Goal: Ask a question: Seek information or help from site administrators or community

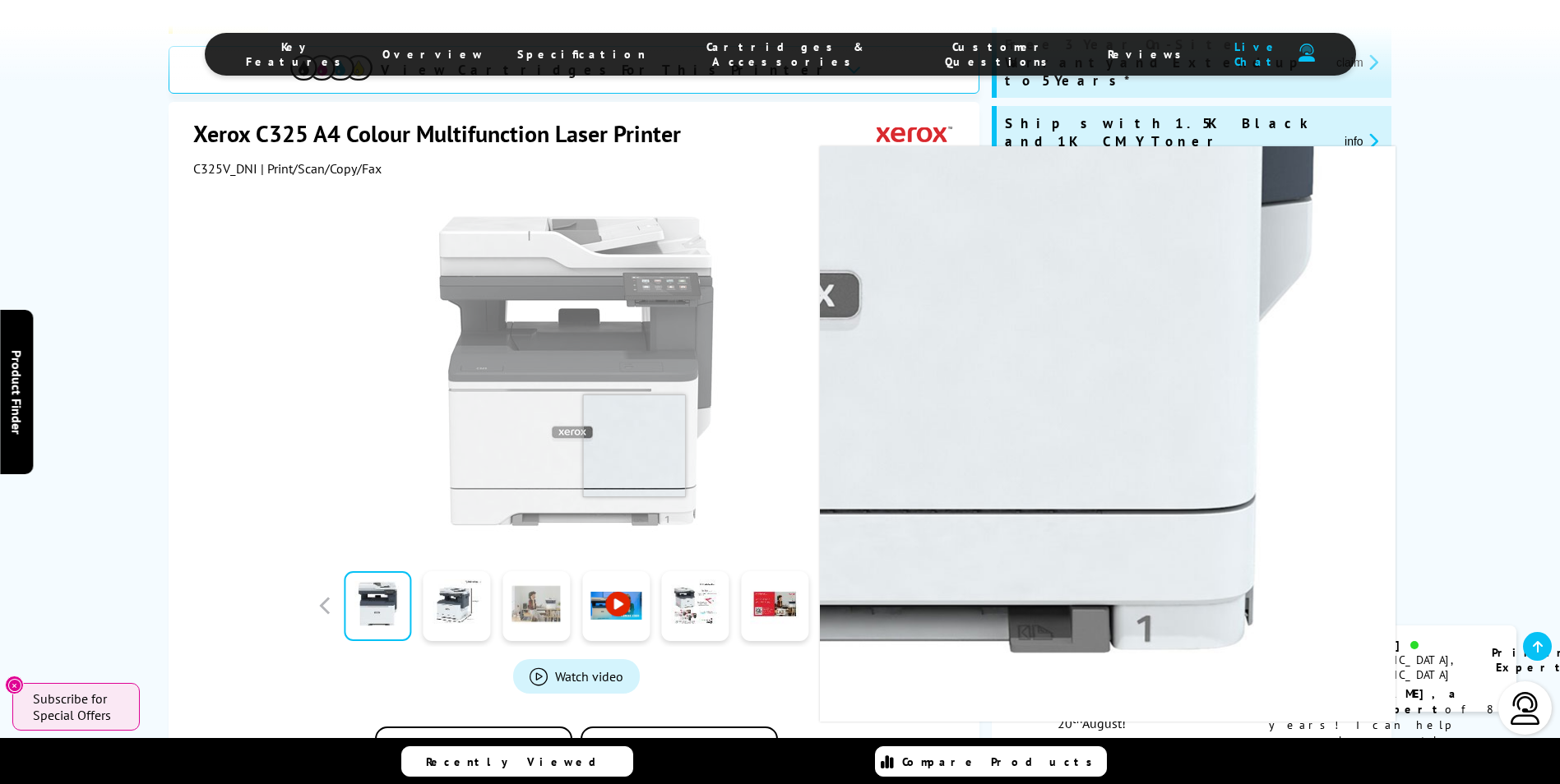
scroll to position [328, 0]
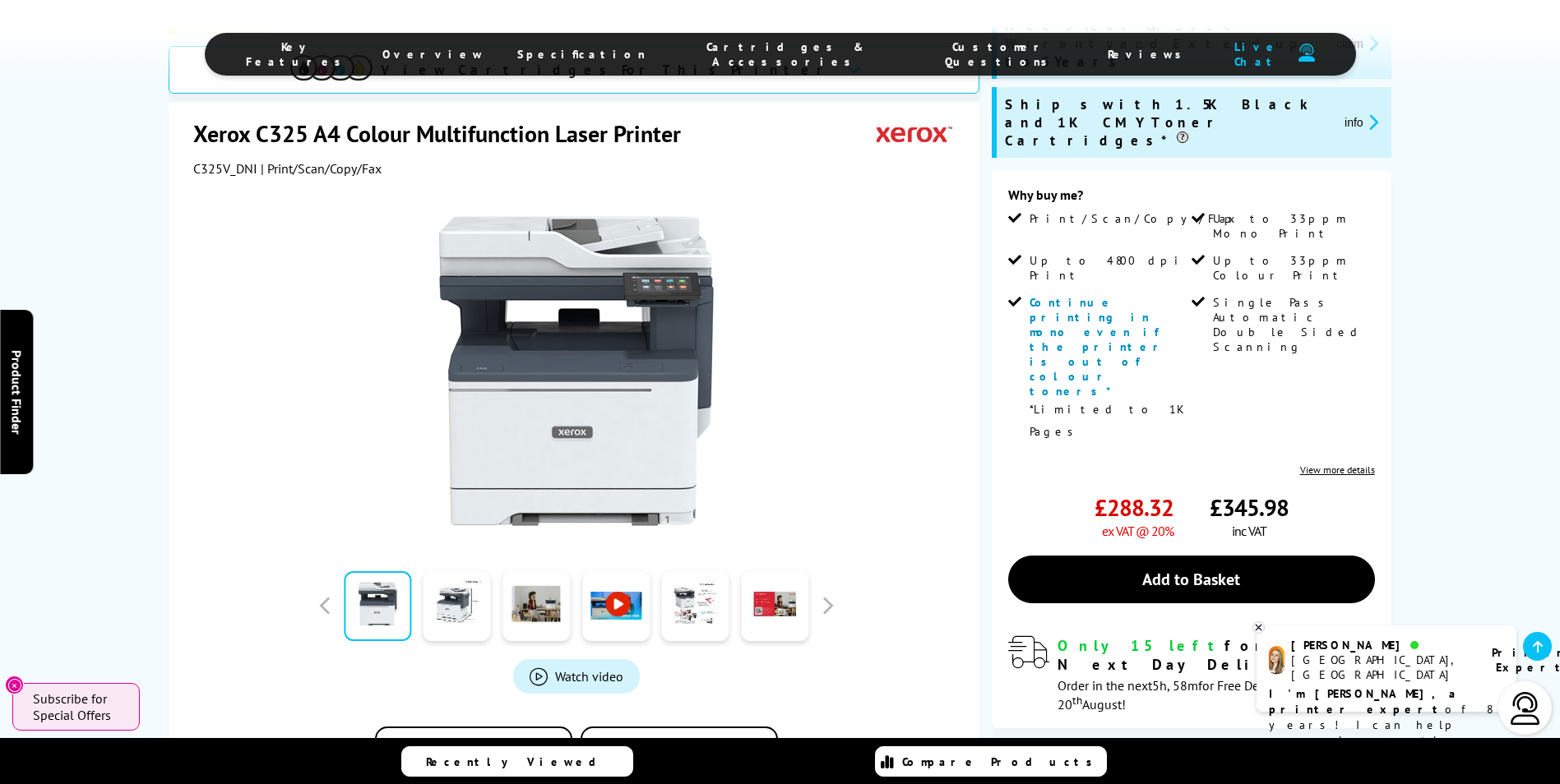
click at [927, 55] on span "Customer Questions" at bounding box center [1001, 53] width 149 height 30
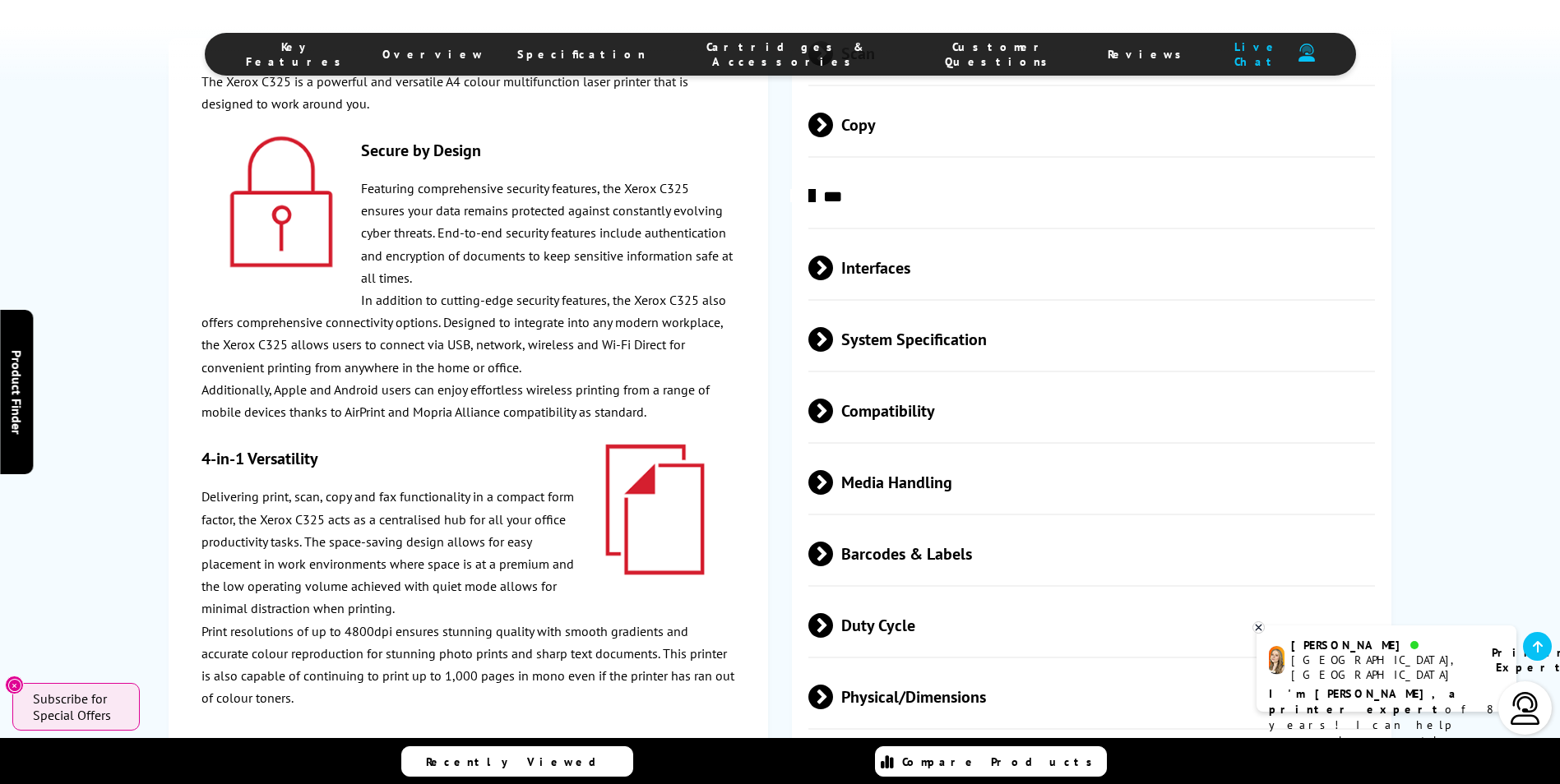
scroll to position [4585, 0]
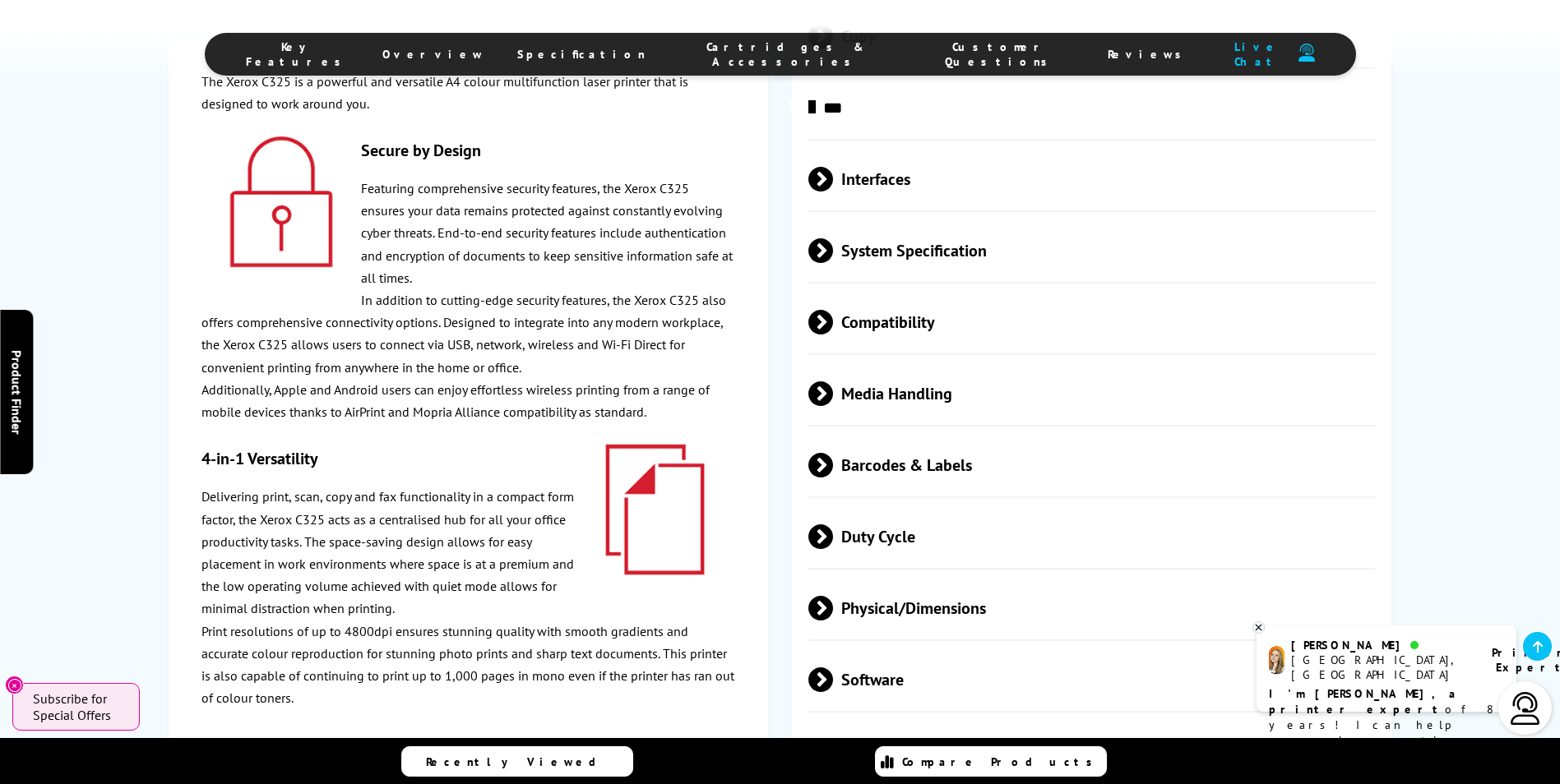
click at [833, 667] on span at bounding box center [833, 680] width 0 height 25
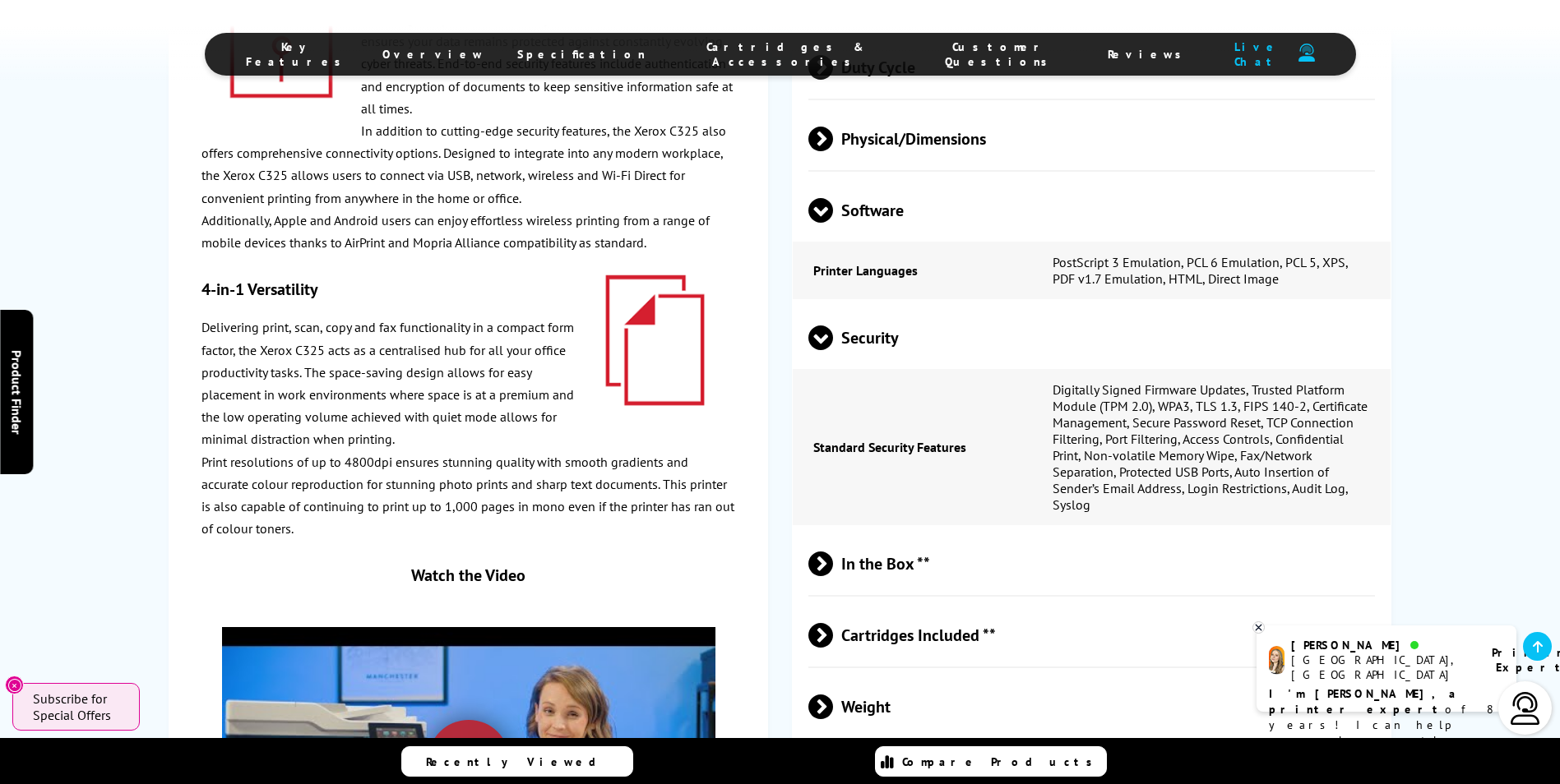
scroll to position [5078, 0]
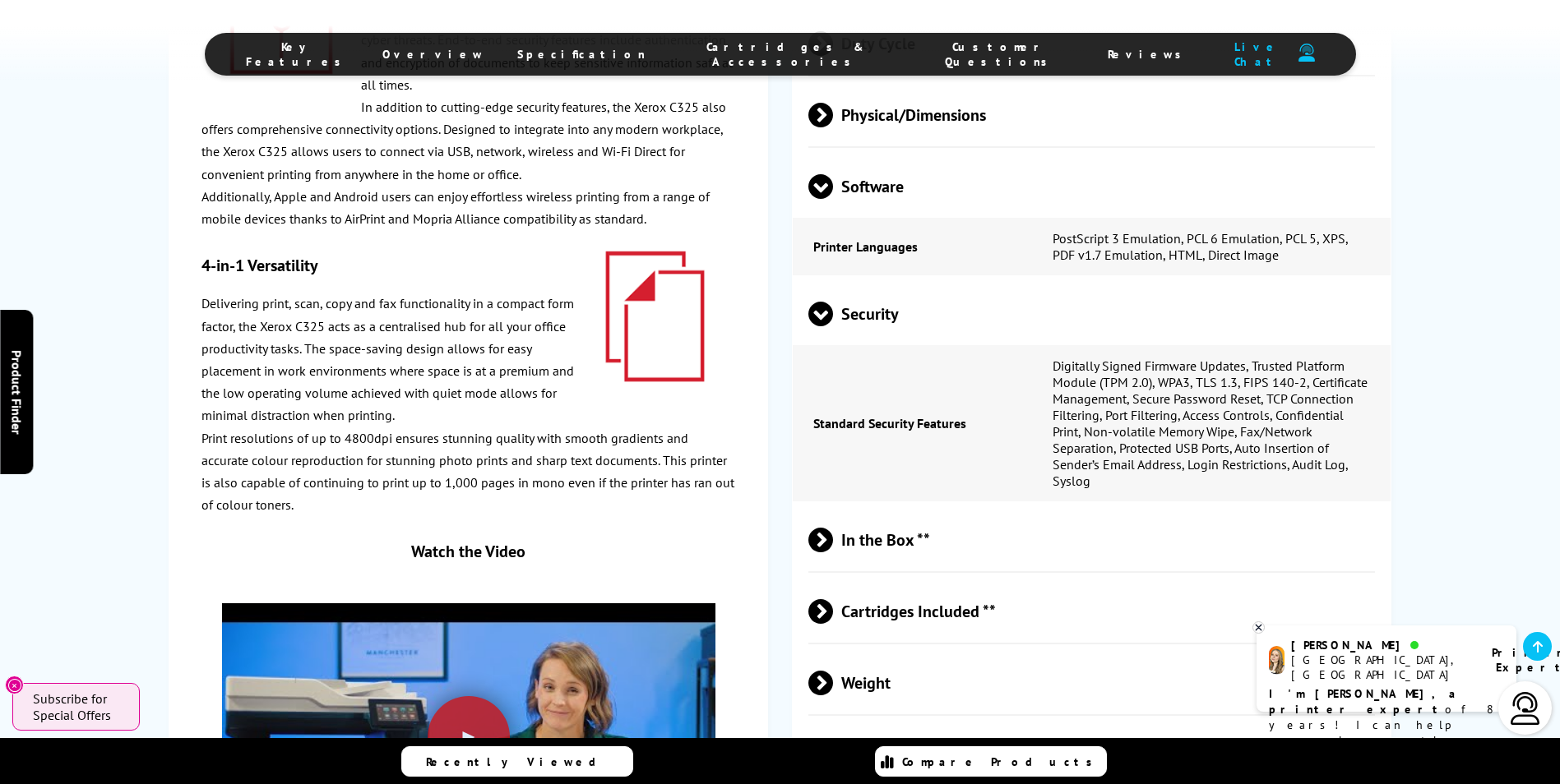
click at [833, 742] on span at bounding box center [833, 754] width 0 height 25
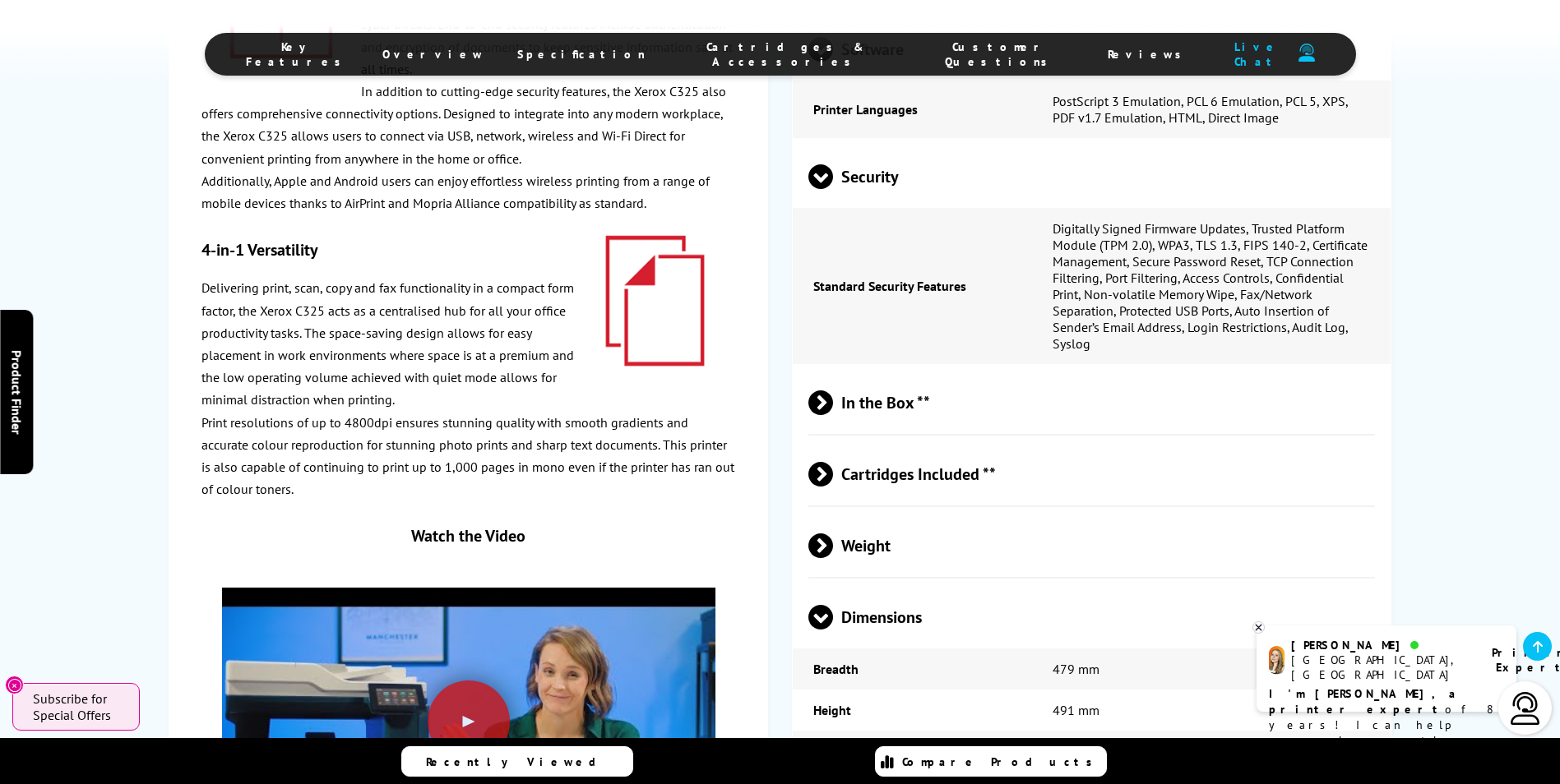
scroll to position [5243, 0]
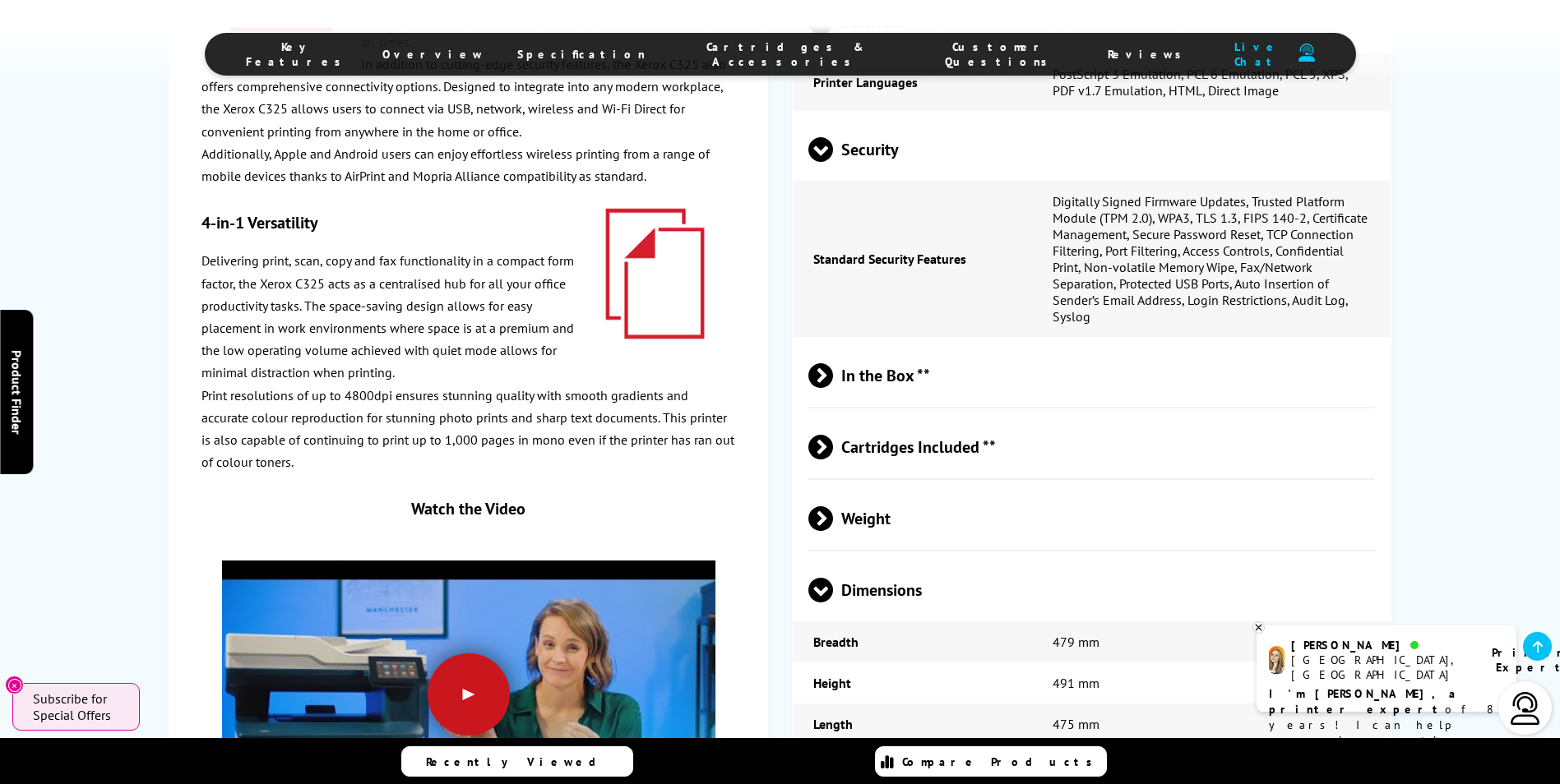
click at [478, 654] on div at bounding box center [469, 695] width 82 height 82
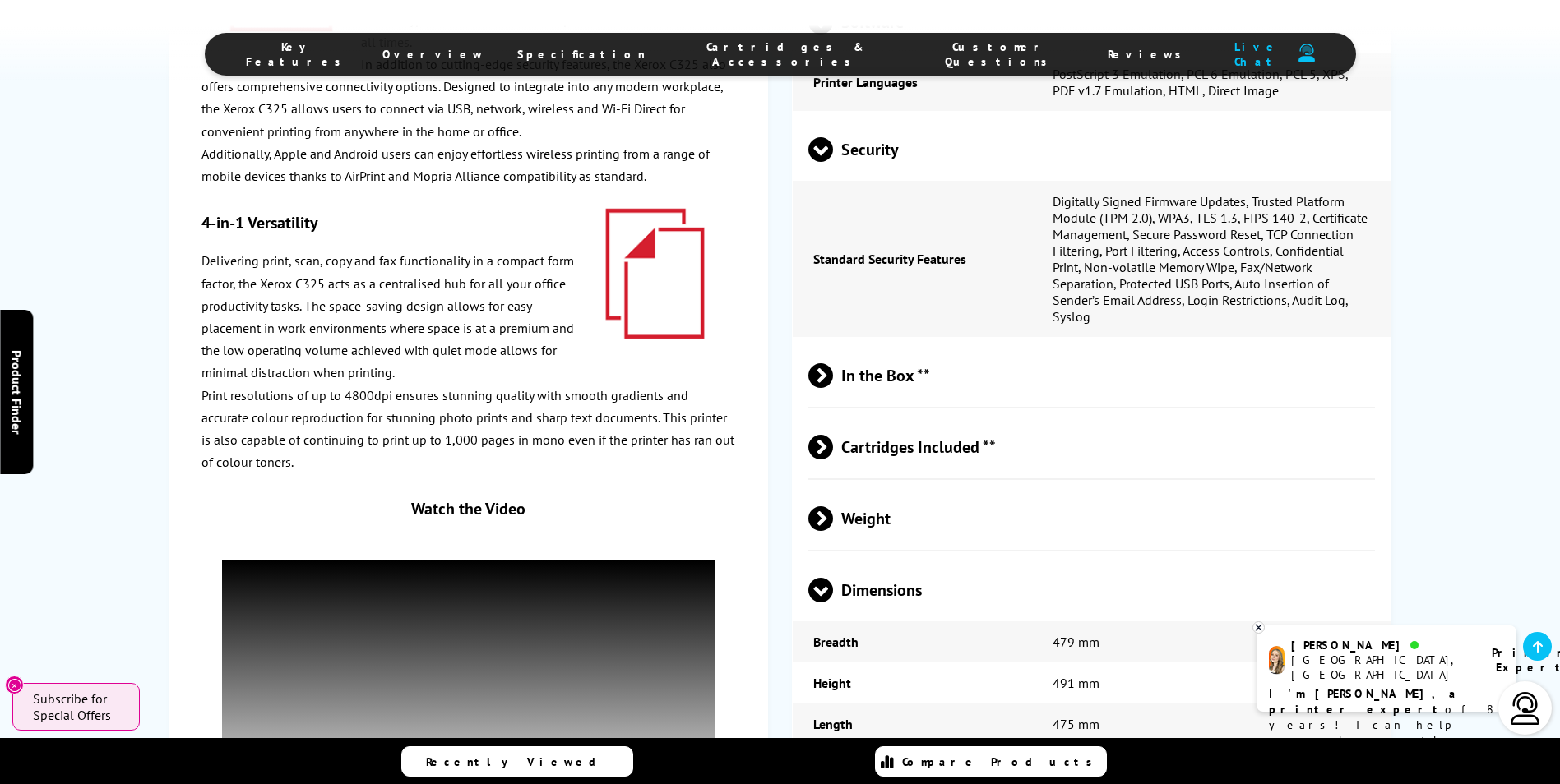
click at [565, 499] on div "Watch the Video" at bounding box center [468, 510] width 494 height 21
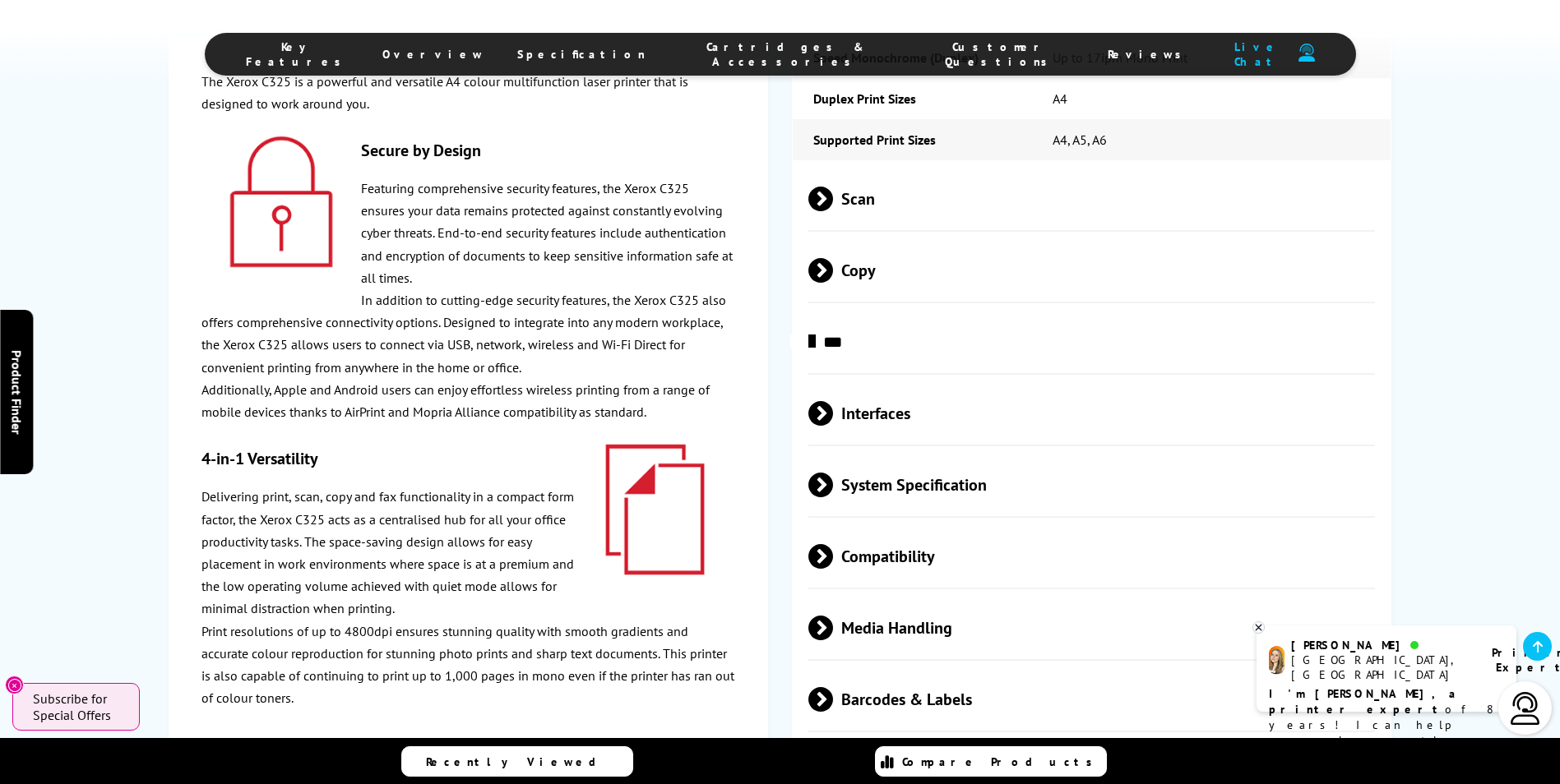
scroll to position [4174, 0]
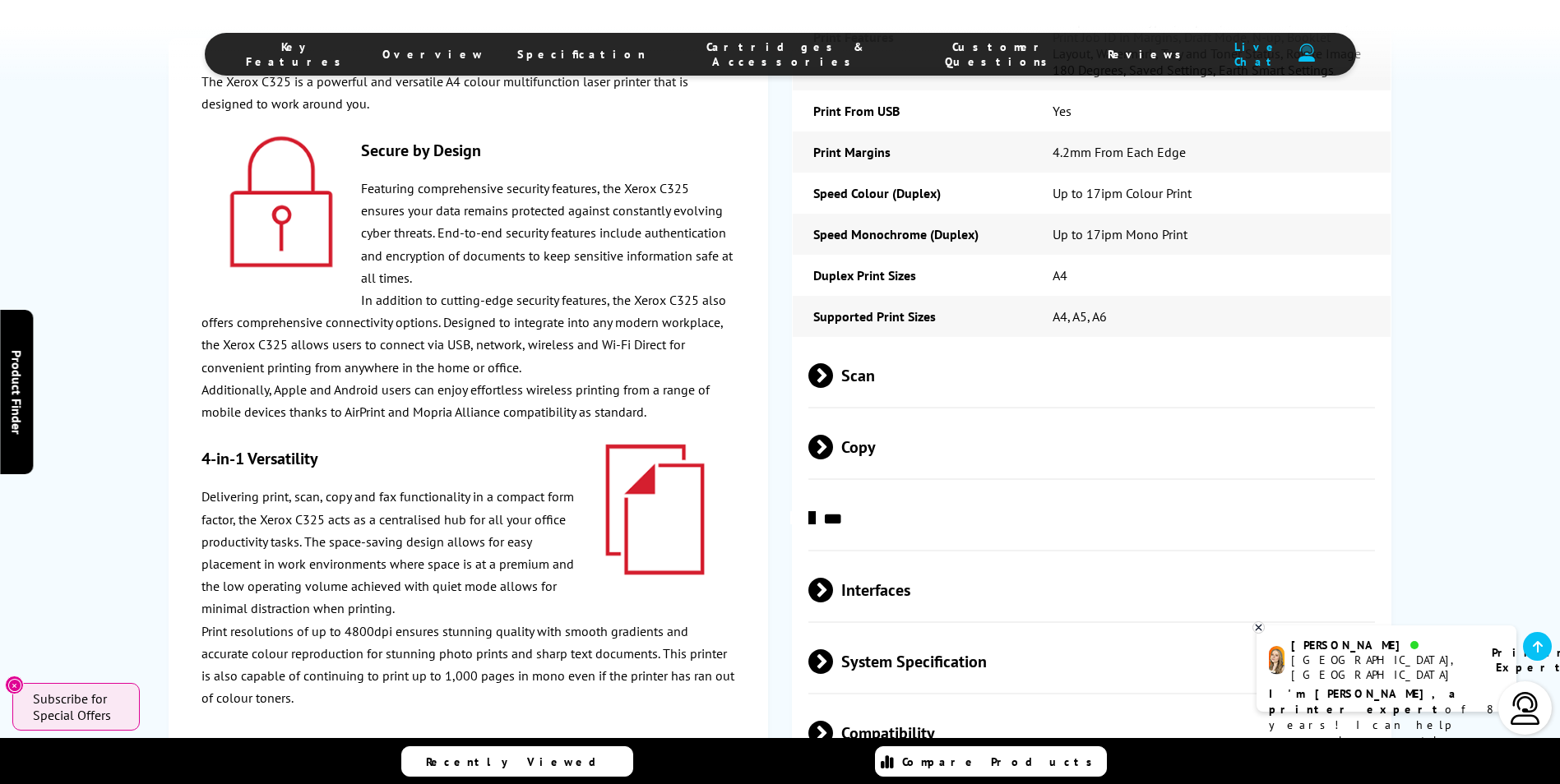
click at [833, 578] on span at bounding box center [833, 590] width 0 height 25
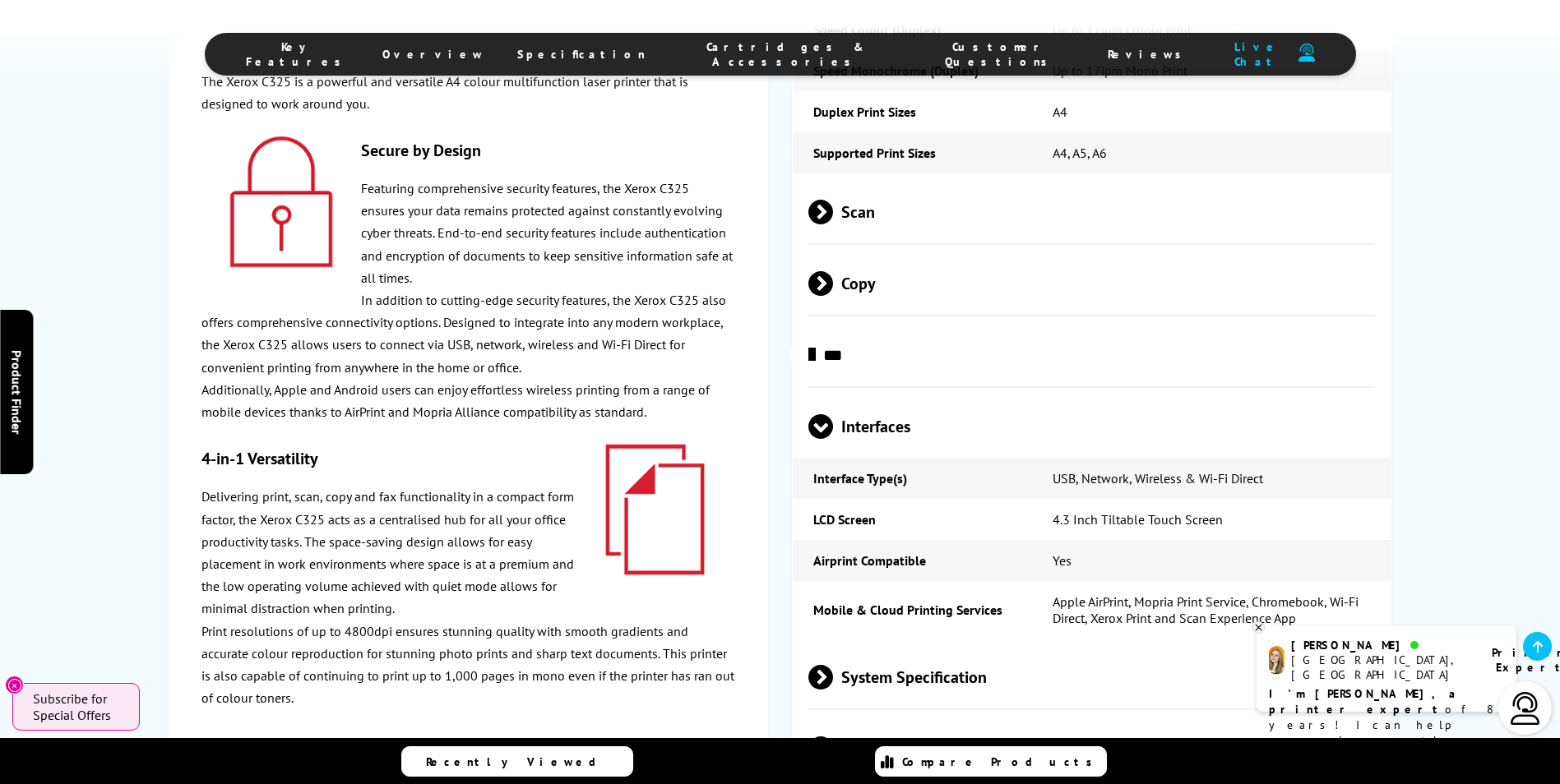
scroll to position [4338, 0]
click at [1436, 689] on p "I'm [PERSON_NAME], a printer expert of 8 years! I can help you choose the right…" at bounding box center [1387, 726] width 235 height 78
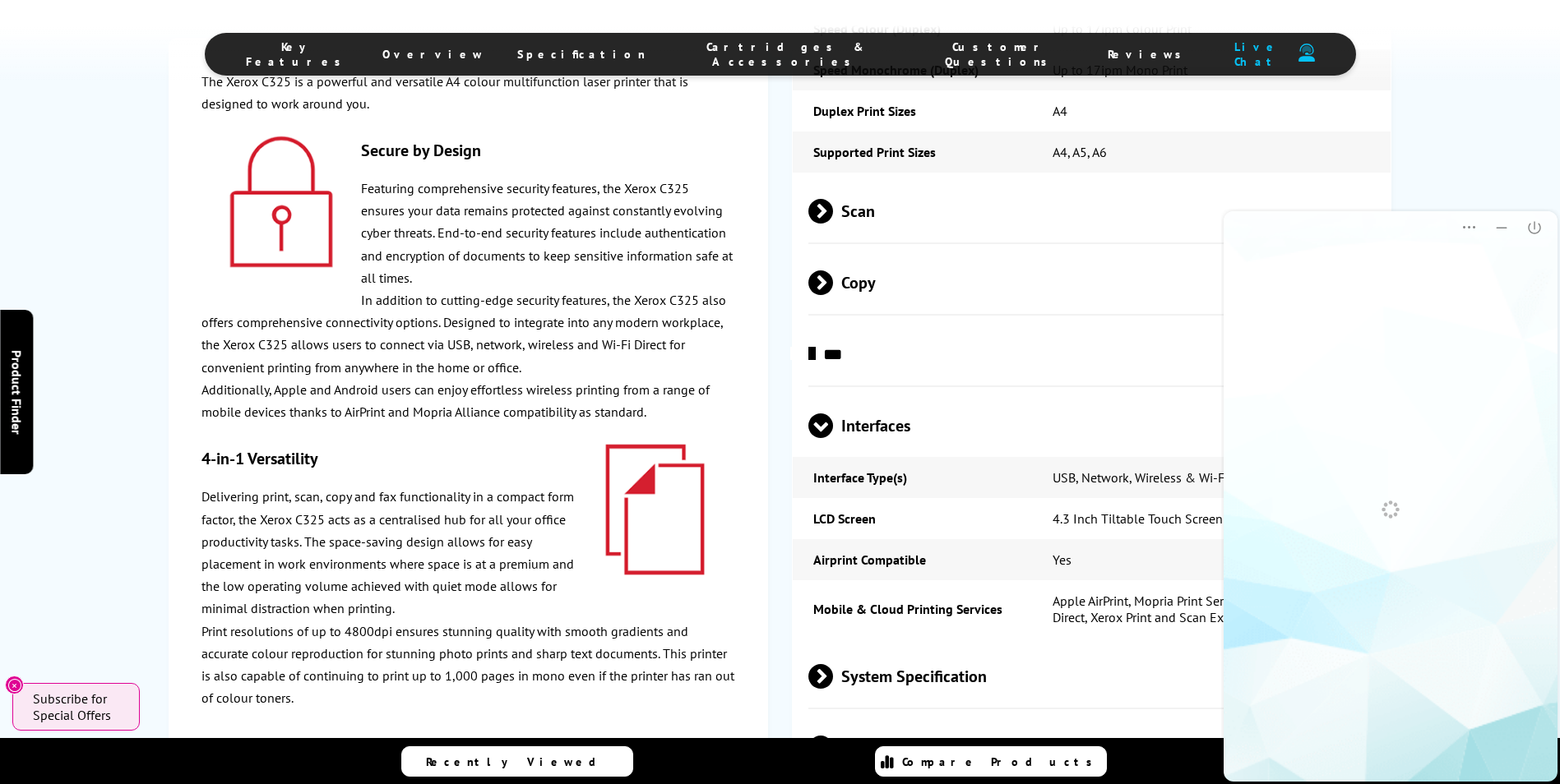
scroll to position [0, 0]
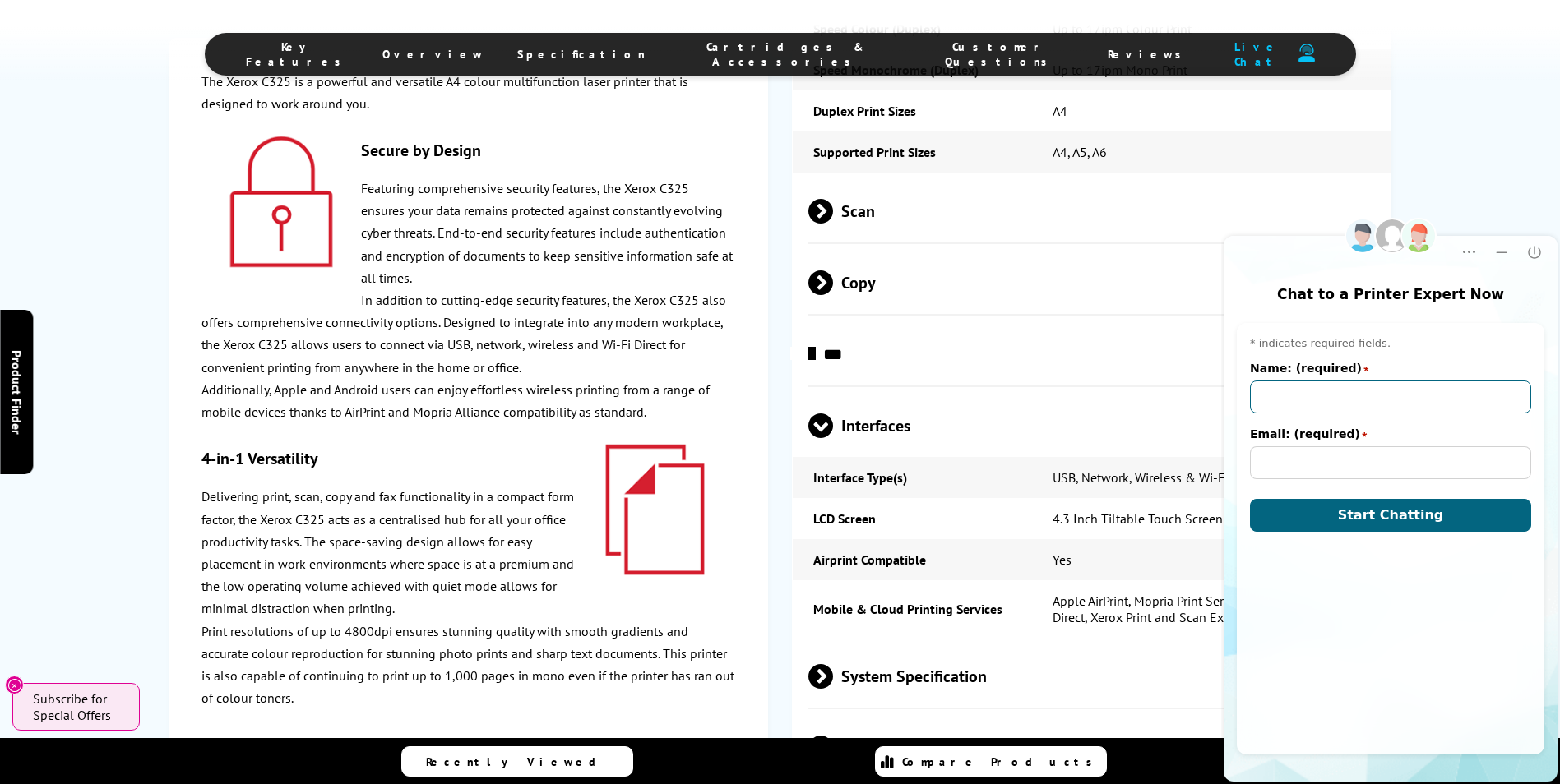
click at [1384, 401] on input "Name: (required)" at bounding box center [1391, 397] width 281 height 32
type input "[PERSON_NAME] [PERSON_NAME]"
type input "[EMAIL_ADDRESS][DOMAIN_NAME]"
drag, startPoint x: 1325, startPoint y: 399, endPoint x: 1347, endPoint y: 393, distance: 22.8
click at [1298, 399] on input "[PERSON_NAME] [PERSON_NAME]" at bounding box center [1391, 397] width 281 height 32
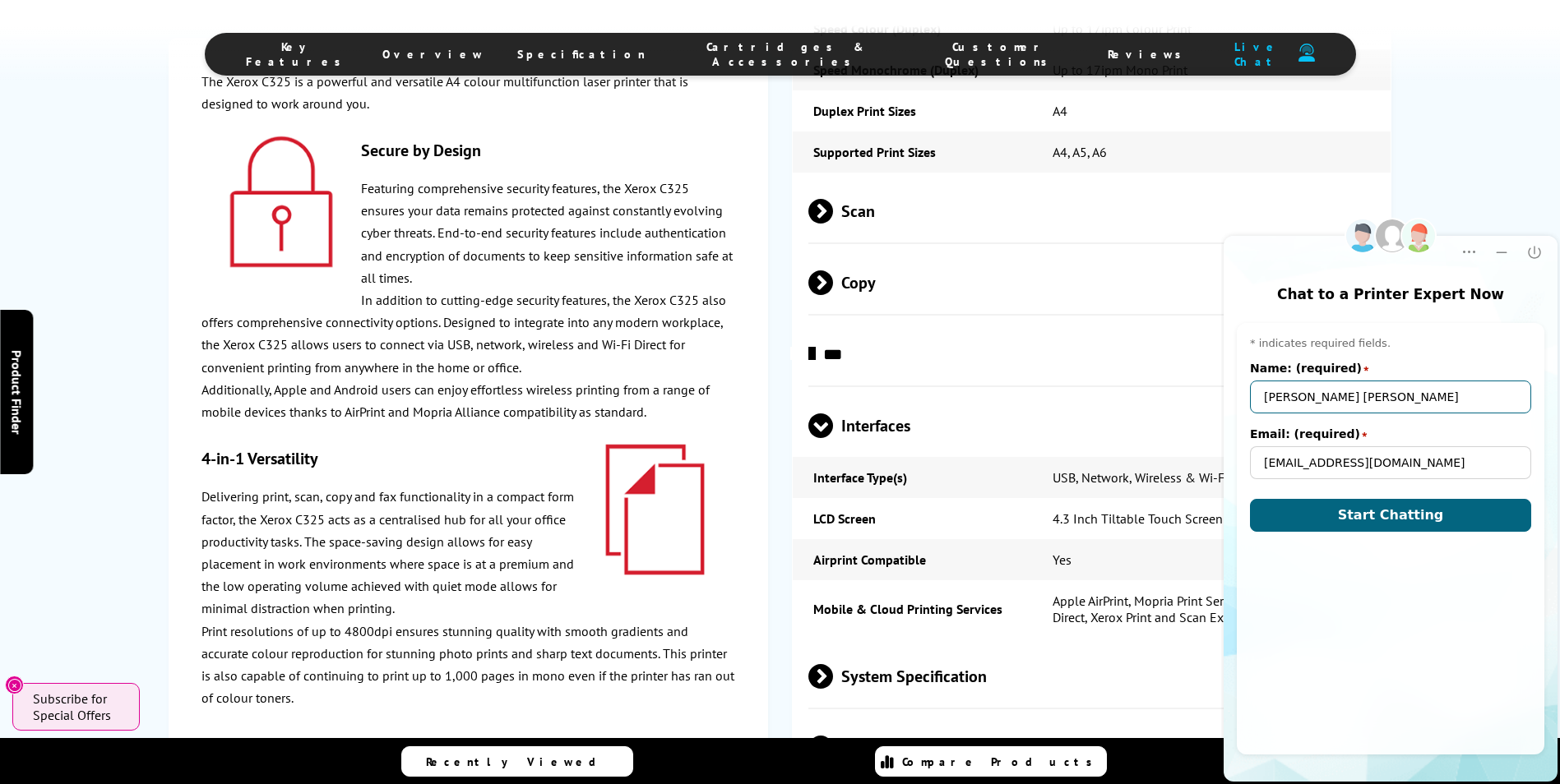
drag, startPoint x: 1399, startPoint y: 394, endPoint x: 1289, endPoint y: 407, distance: 110.8
click at [1289, 407] on input "[PERSON_NAME] [PERSON_NAME]" at bounding box center [1391, 397] width 281 height 32
type input "Carly"
click at [1346, 641] on div "Pre-chat window * indicates required fields. Name: (required) star Carly Email:…" at bounding box center [1391, 539] width 308 height 432
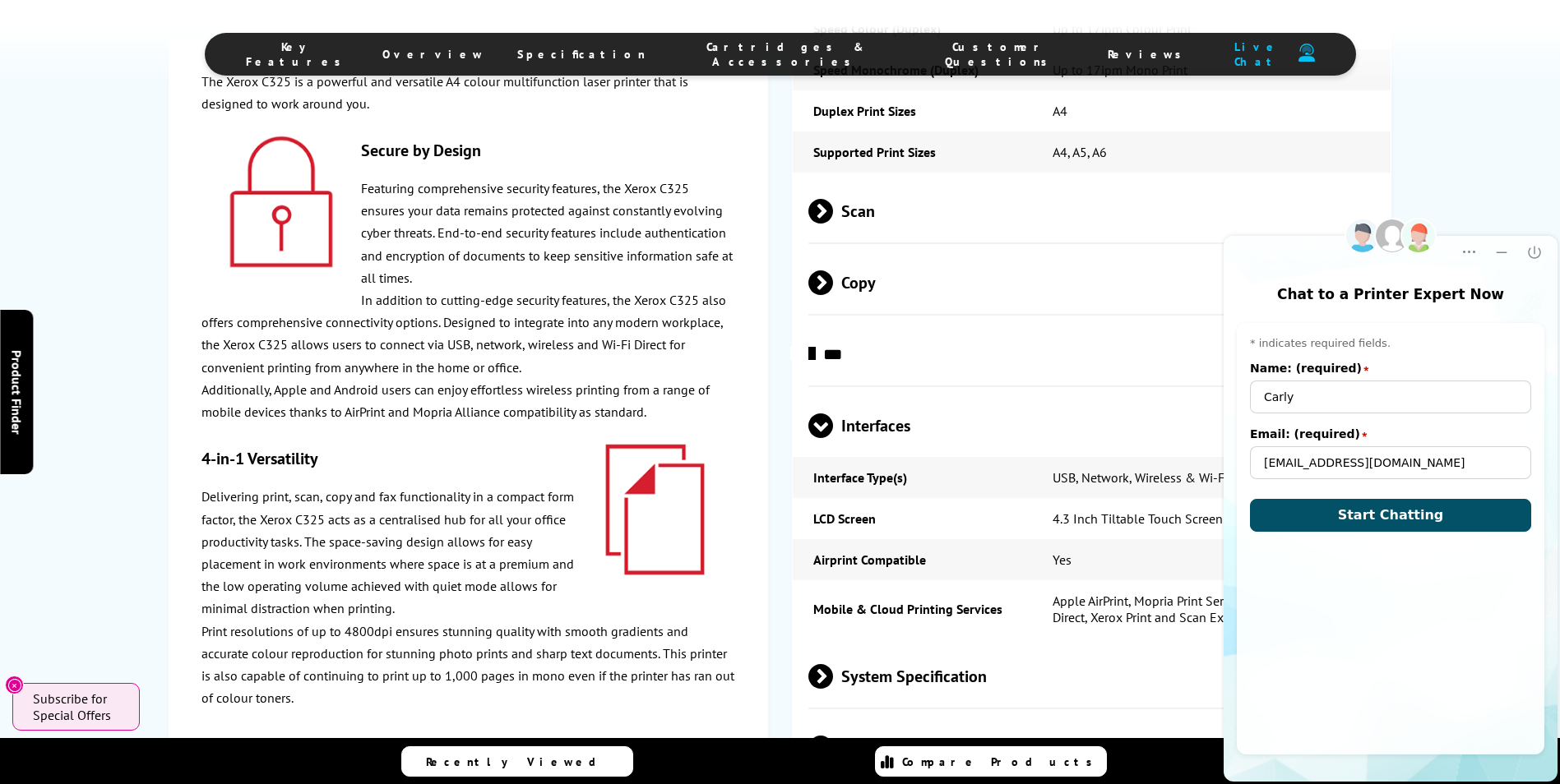
click at [1301, 519] on button "Start Chatting" at bounding box center [1391, 516] width 281 height 32
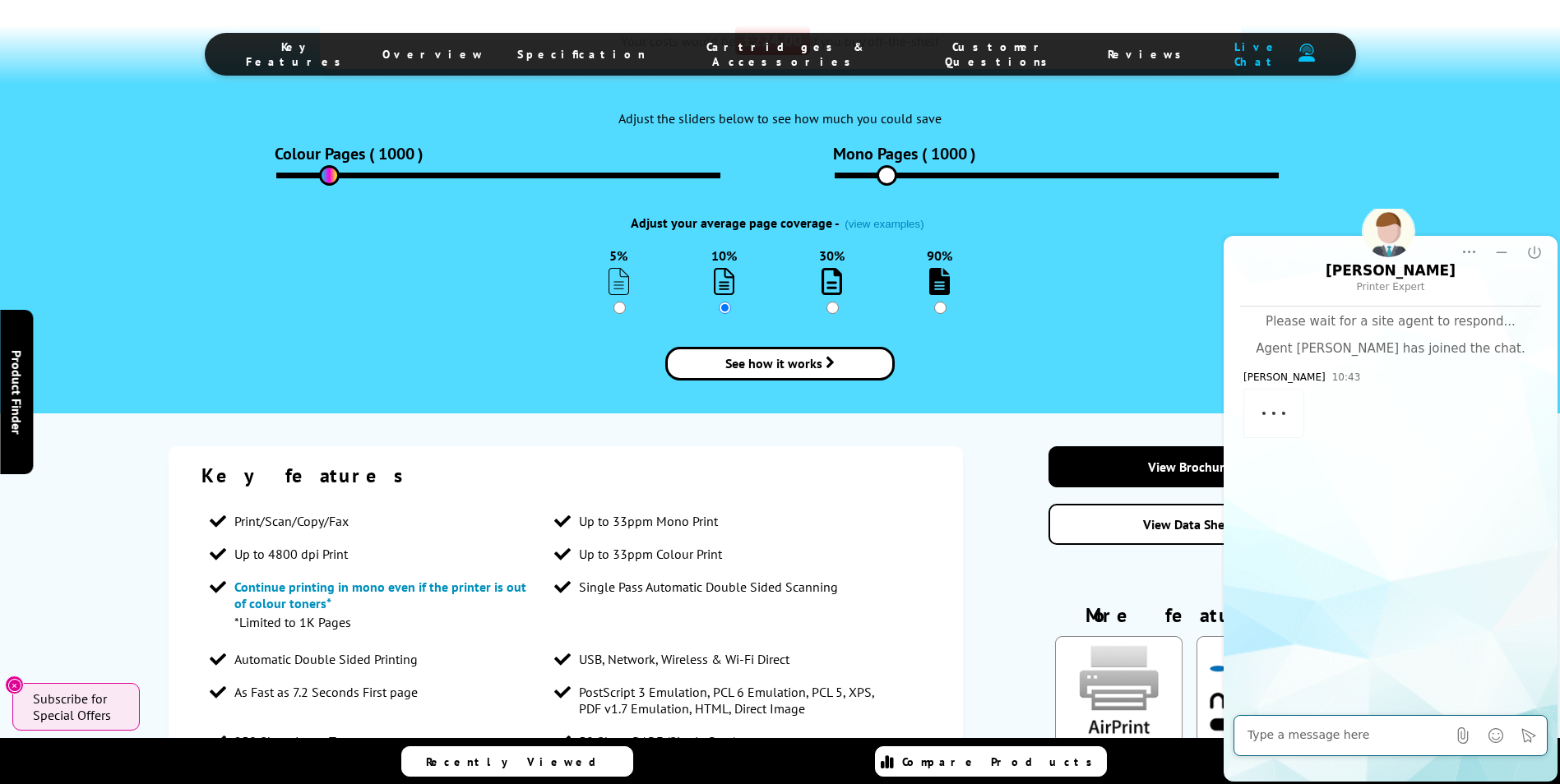
scroll to position [2200, 0]
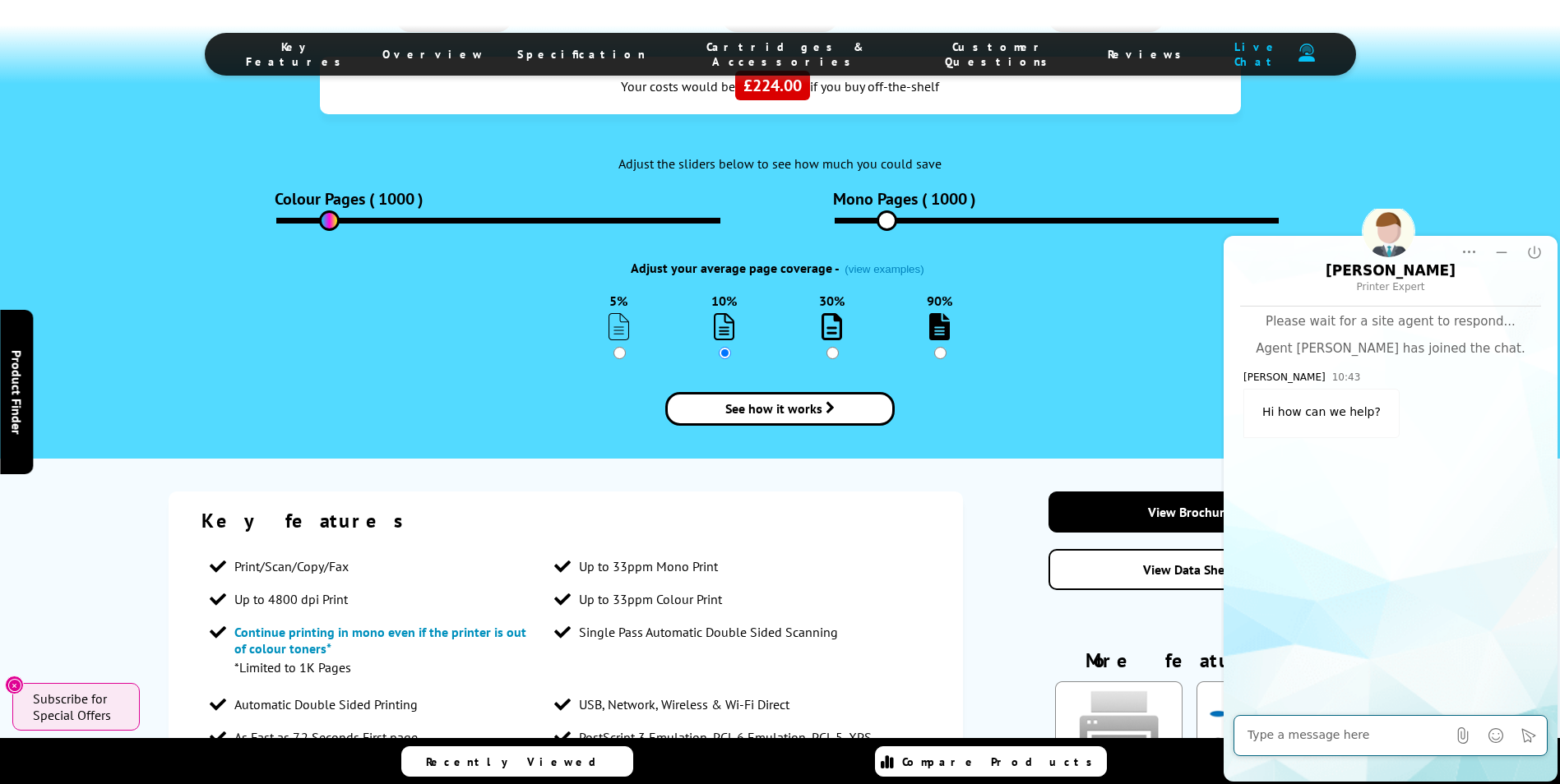
click at [1323, 736] on textarea at bounding box center [1347, 735] width 199 height 16
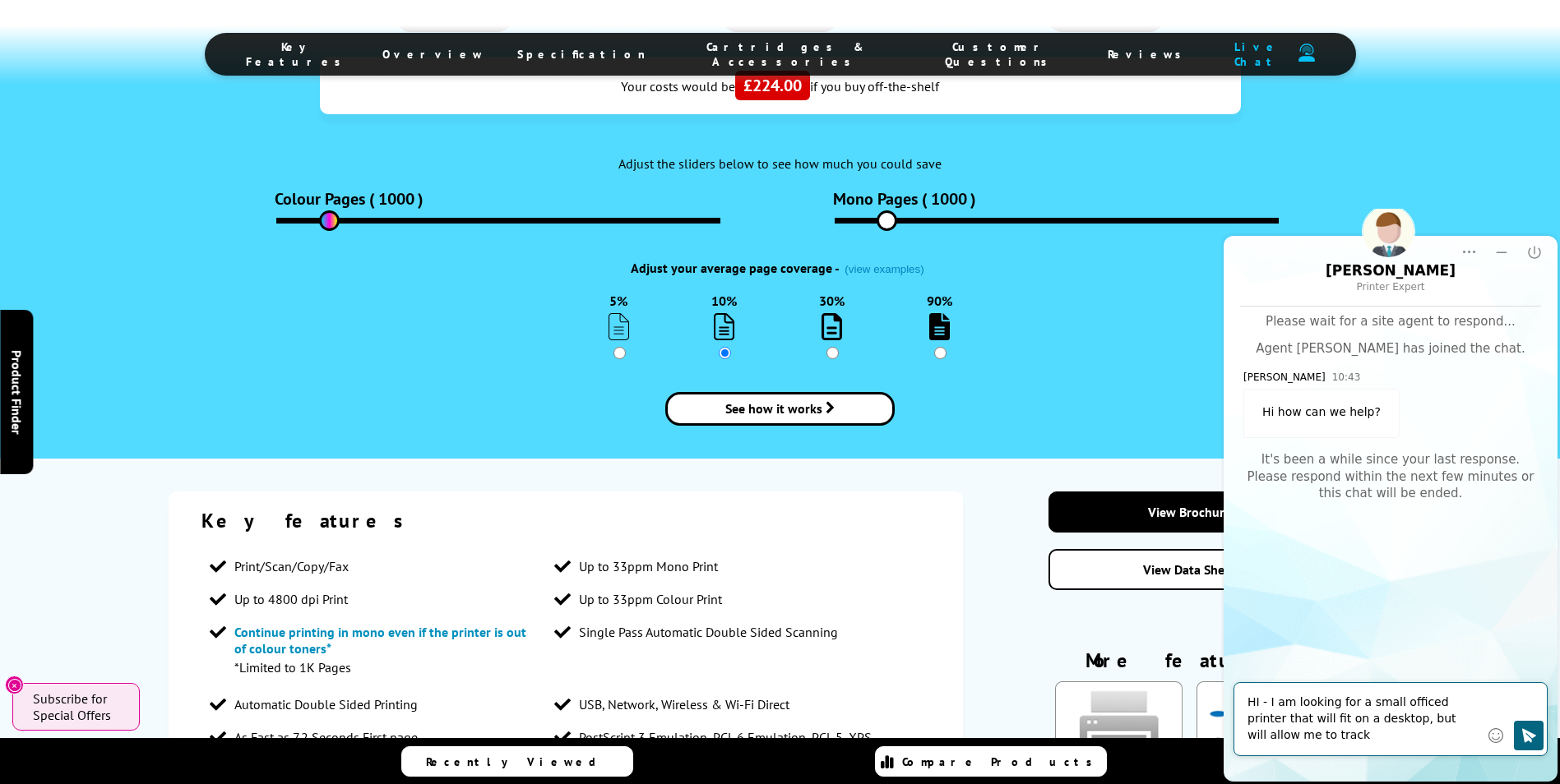
click at [1352, 733] on textarea "HI - I am looking for a small officed printer that will fit on a desktop, but w…" at bounding box center [1363, 720] width 232 height 50
type textarea "HI - I am looking for a small officed printer that will fit on a desktop, but w…"
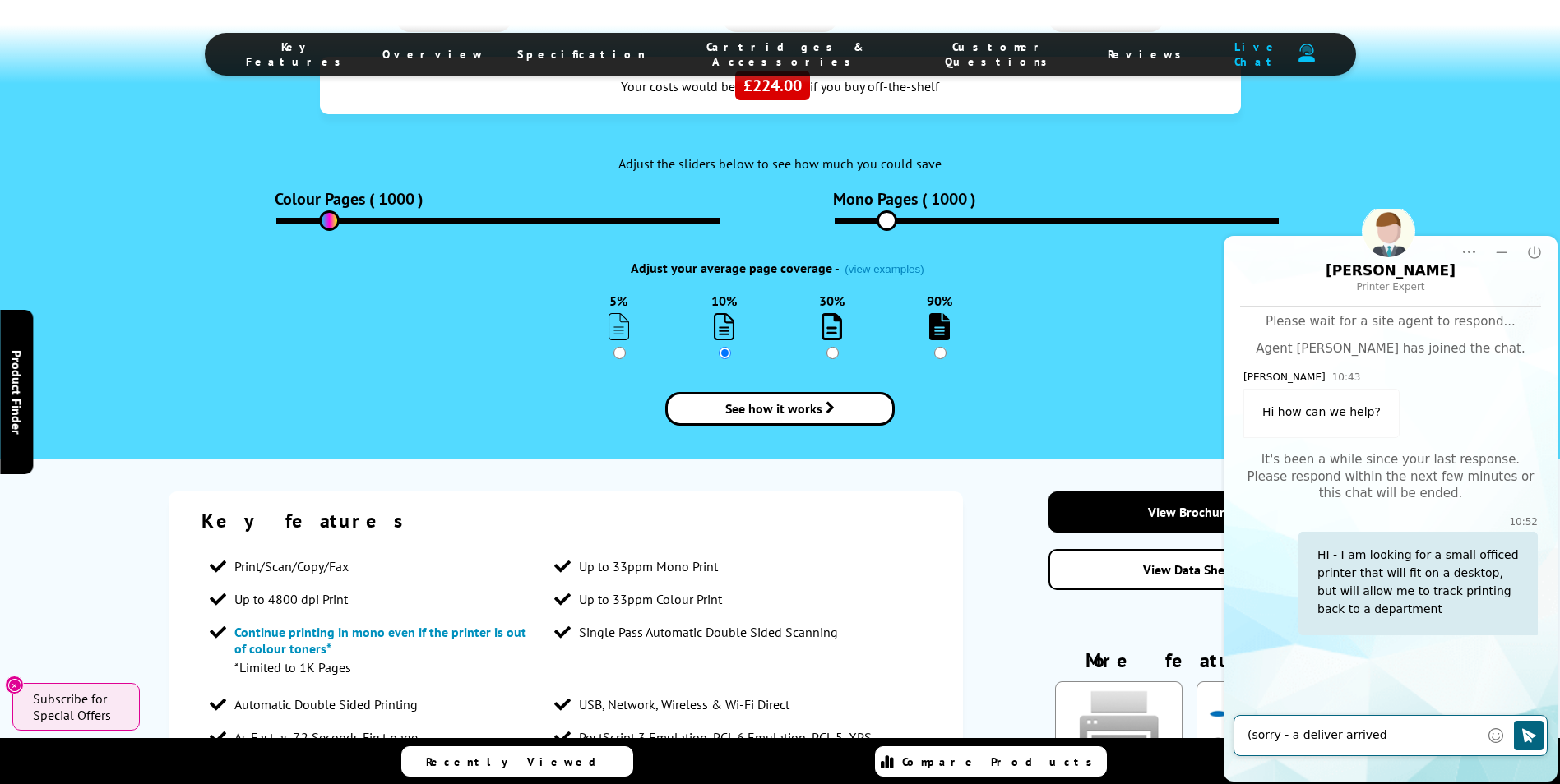
type textarea "(sorry - a deliver arrived)"
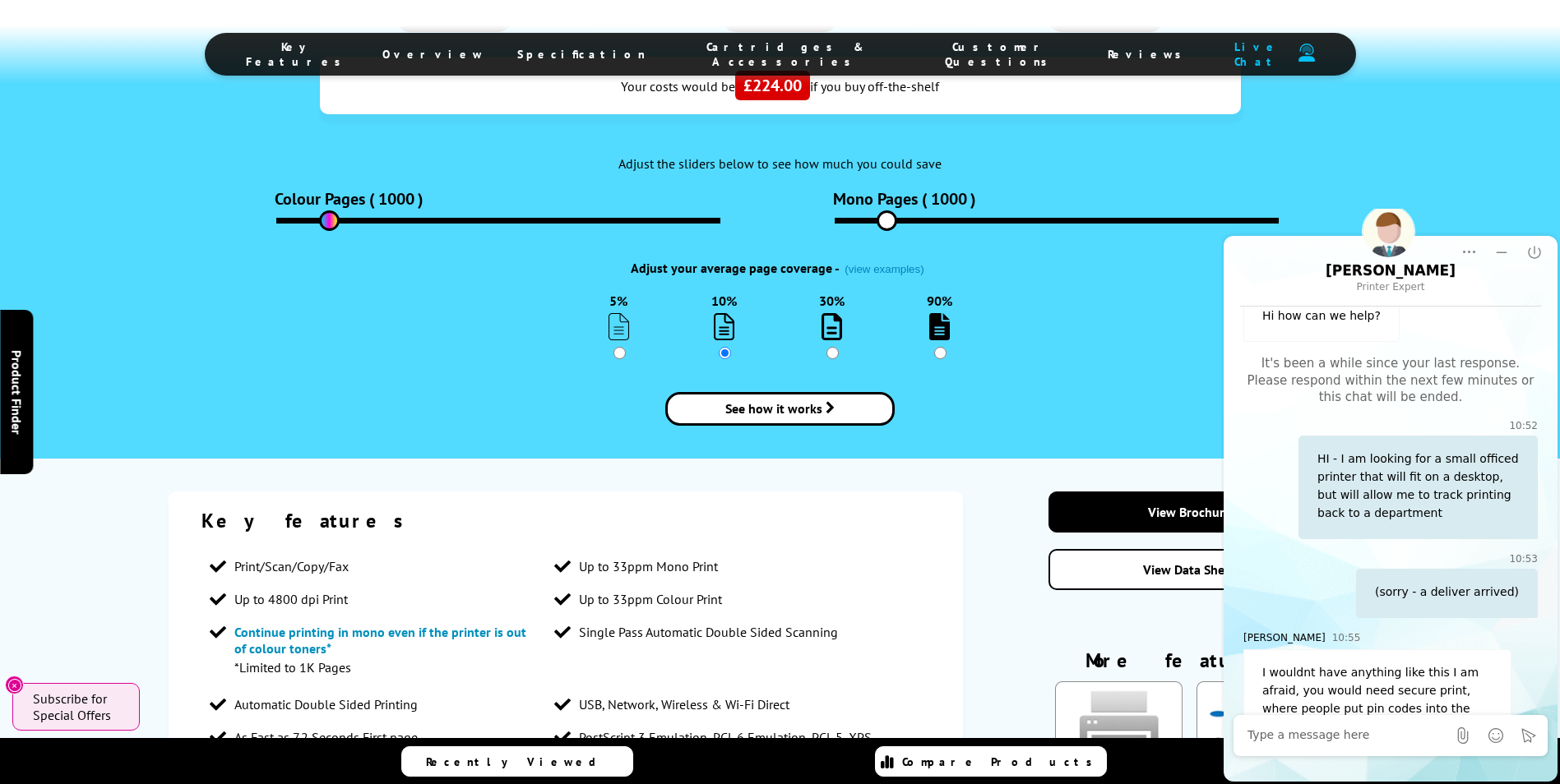
scroll to position [151, 0]
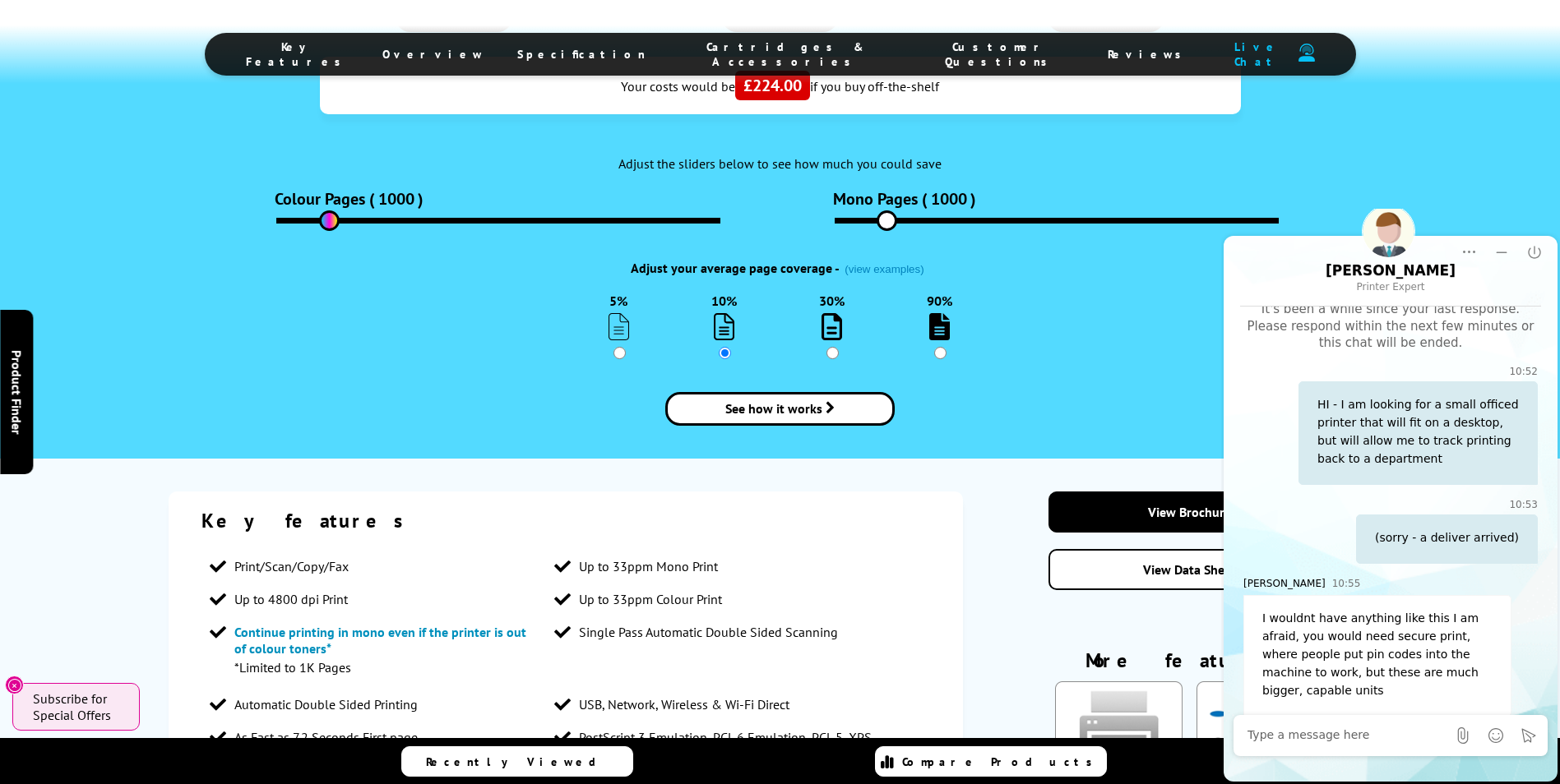
drag, startPoint x: 1325, startPoint y: 735, endPoint x: 1335, endPoint y: 729, distance: 11.7
click at [1325, 735] on textarea at bounding box center [1347, 735] width 199 height 16
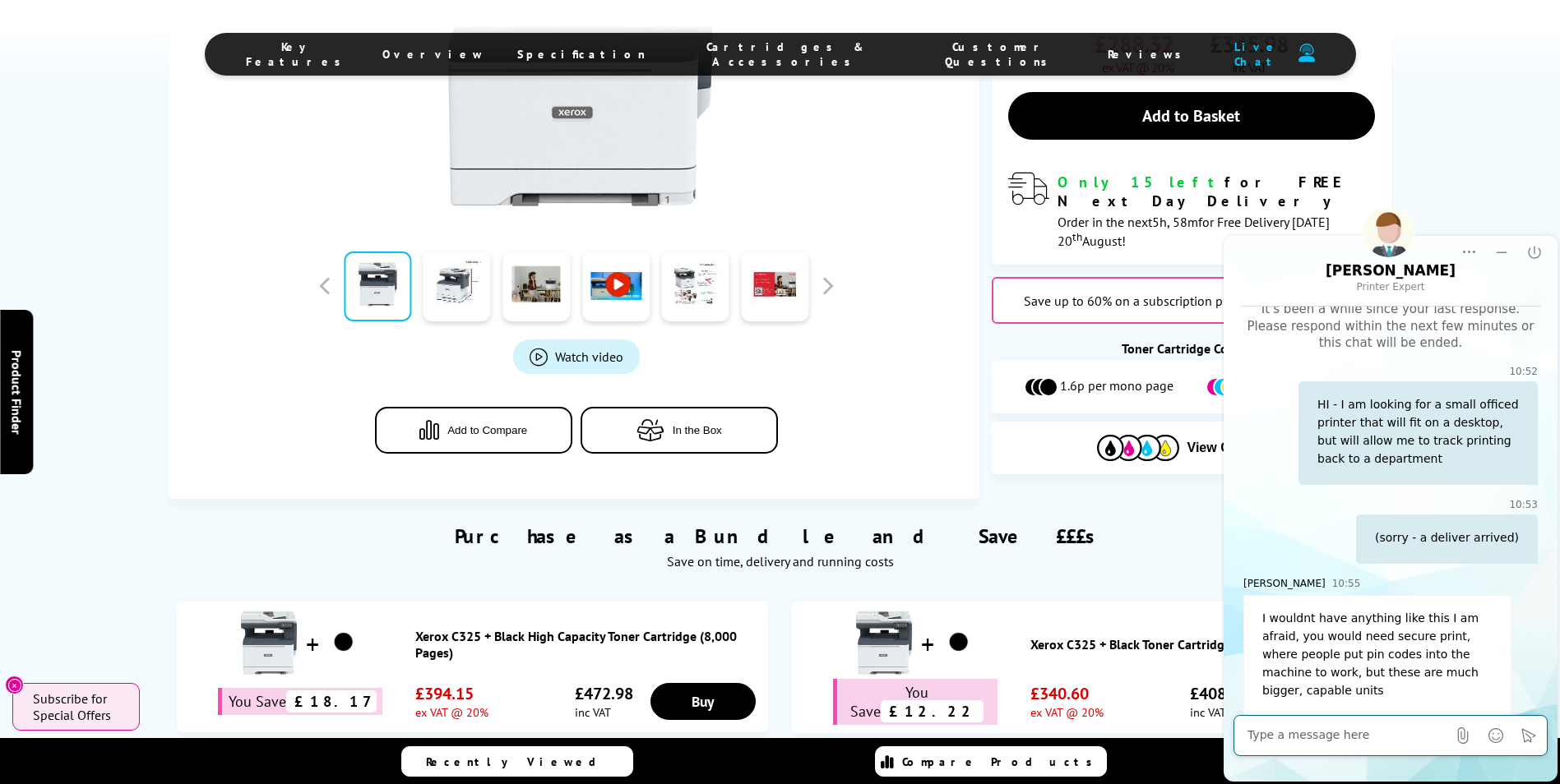
scroll to position [822, 0]
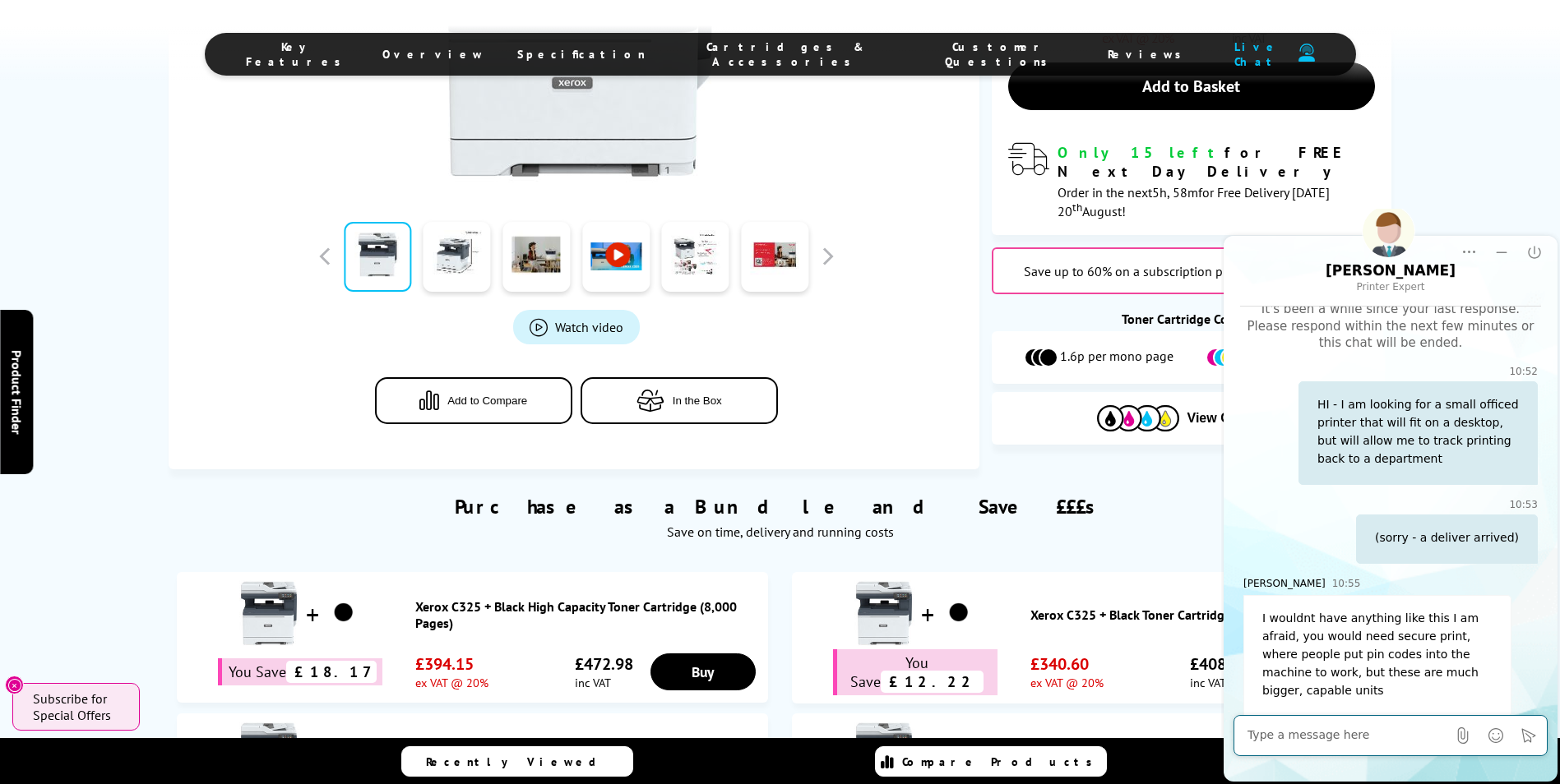
click at [1317, 740] on textarea at bounding box center [1347, 735] width 199 height 16
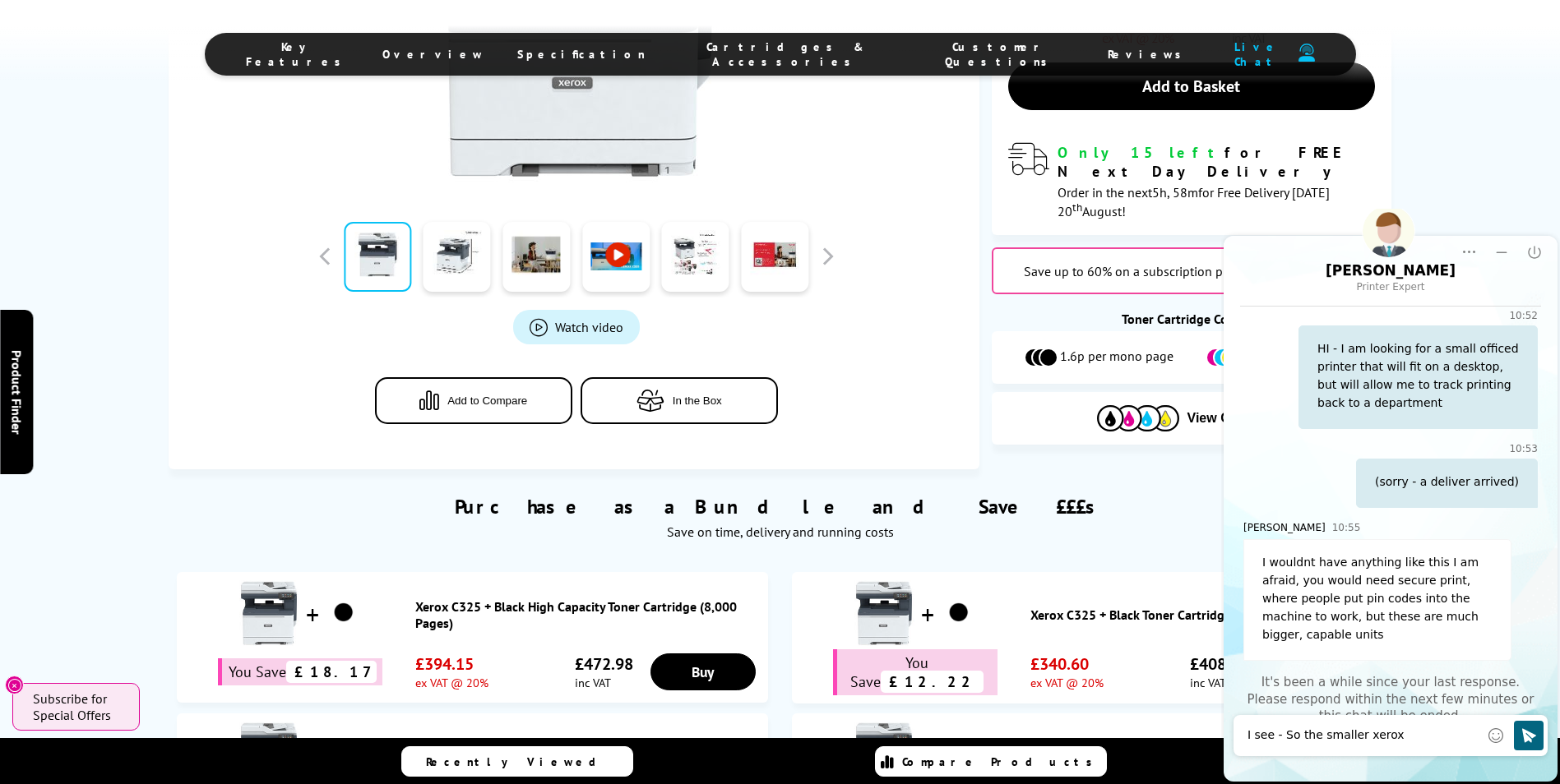
scroll to position [215, 0]
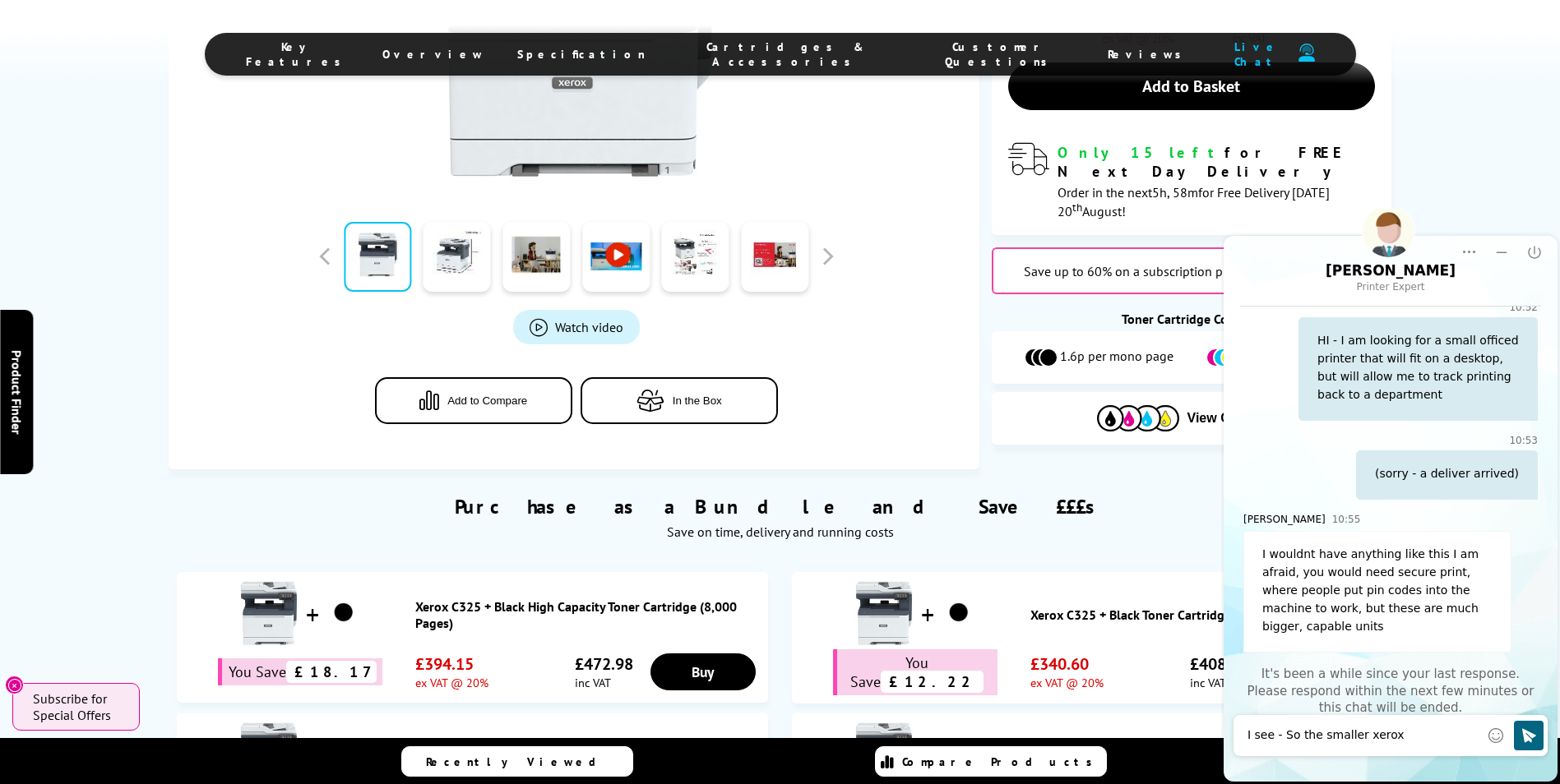
click at [1418, 739] on textarea "I see - So the smaller xerox" at bounding box center [1363, 735] width 232 height 16
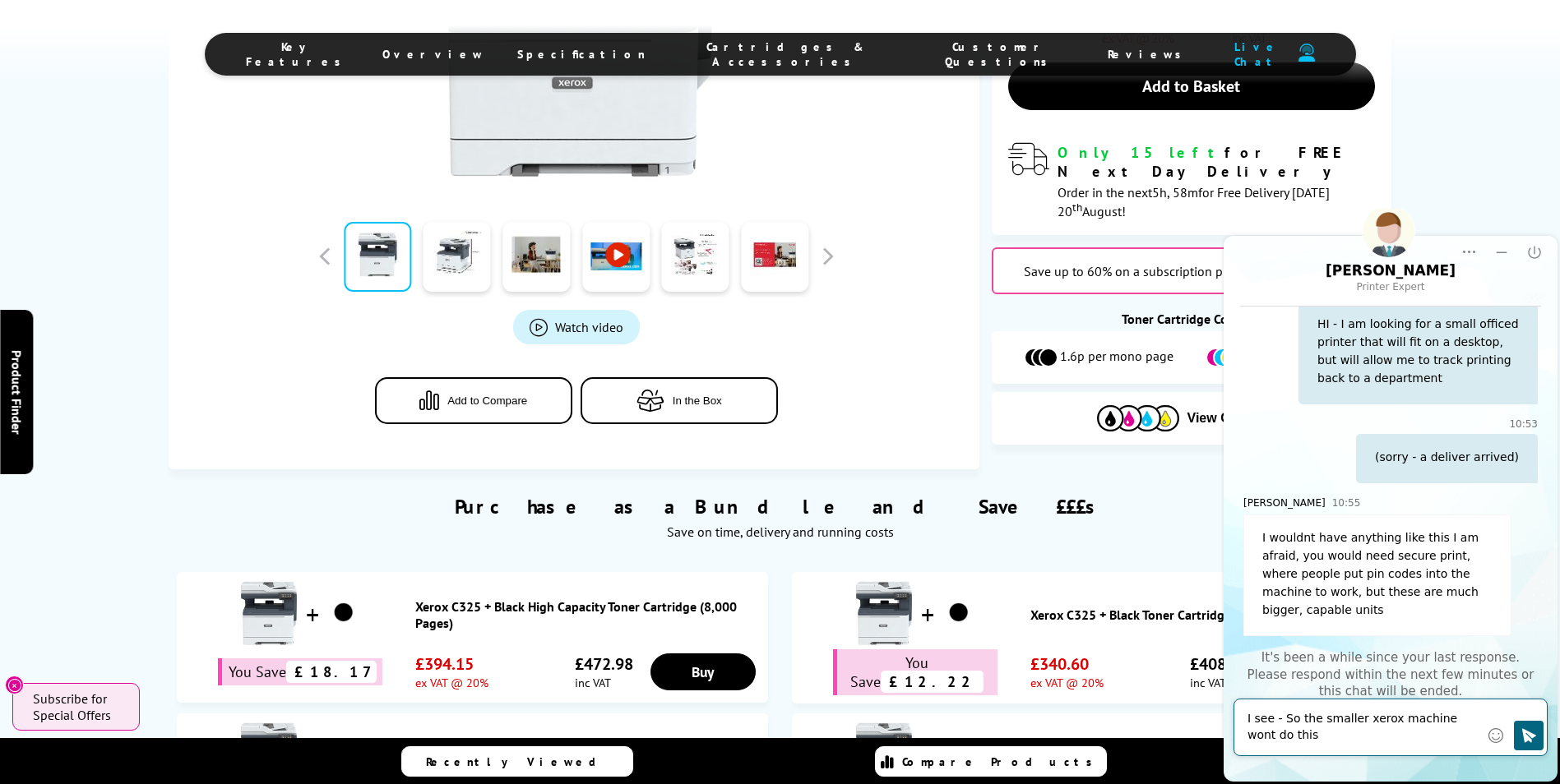
type textarea "I see - So the smaller xerox machine wont do this?"
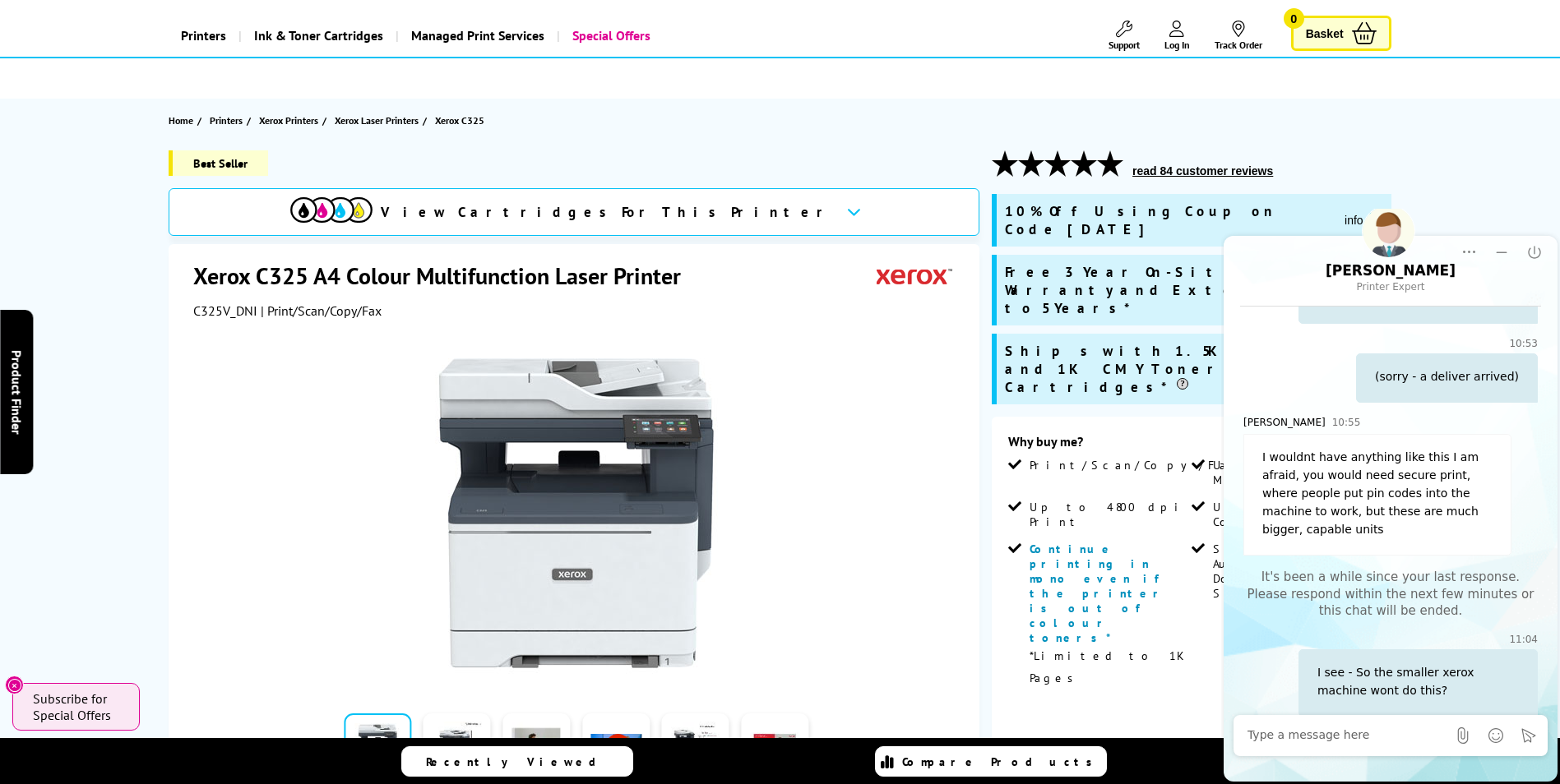
scroll to position [0, 0]
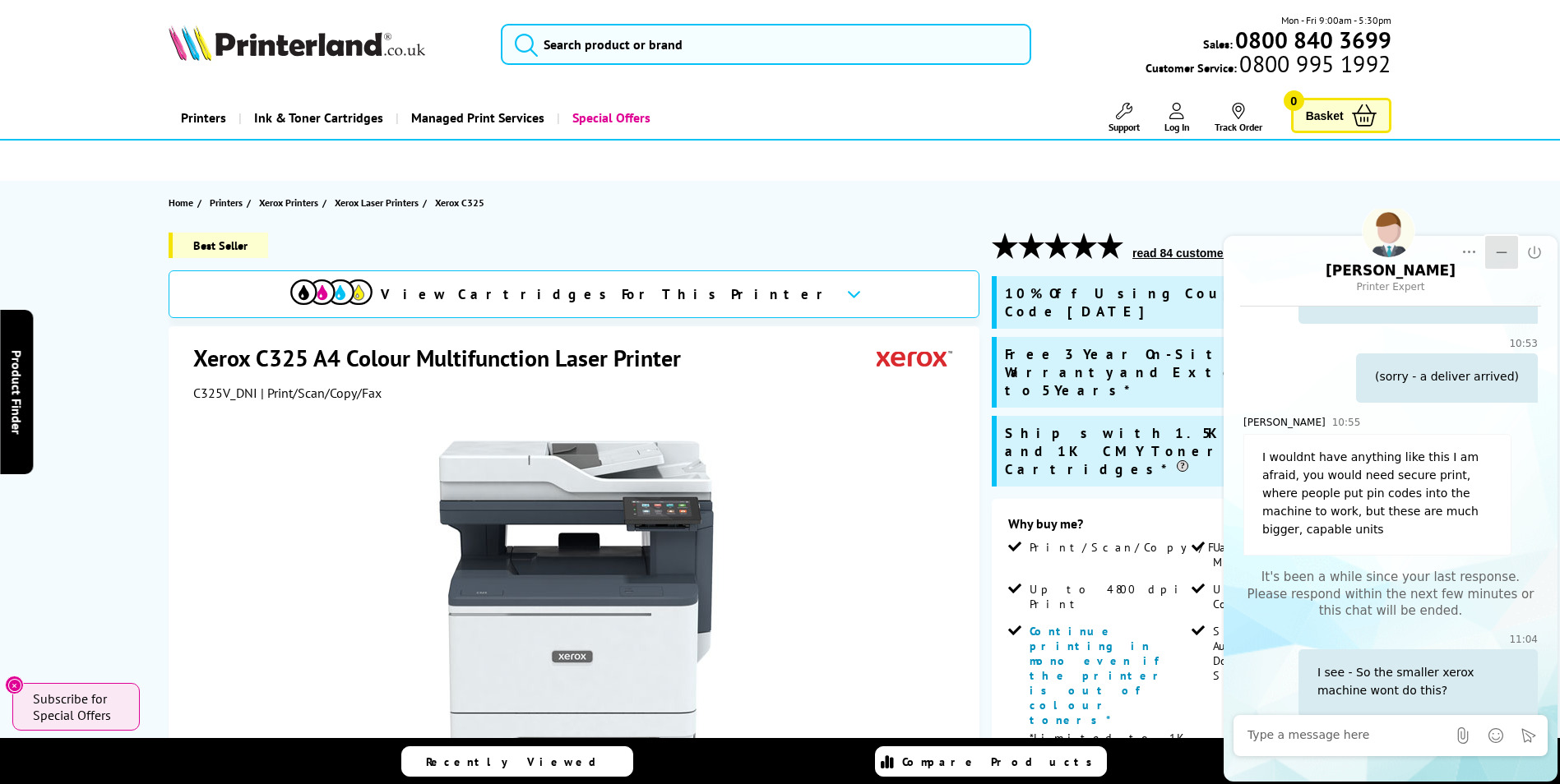
click at [1488, 257] on button "Minimize" at bounding box center [1502, 252] width 32 height 32
